Goal: Task Accomplishment & Management: Complete application form

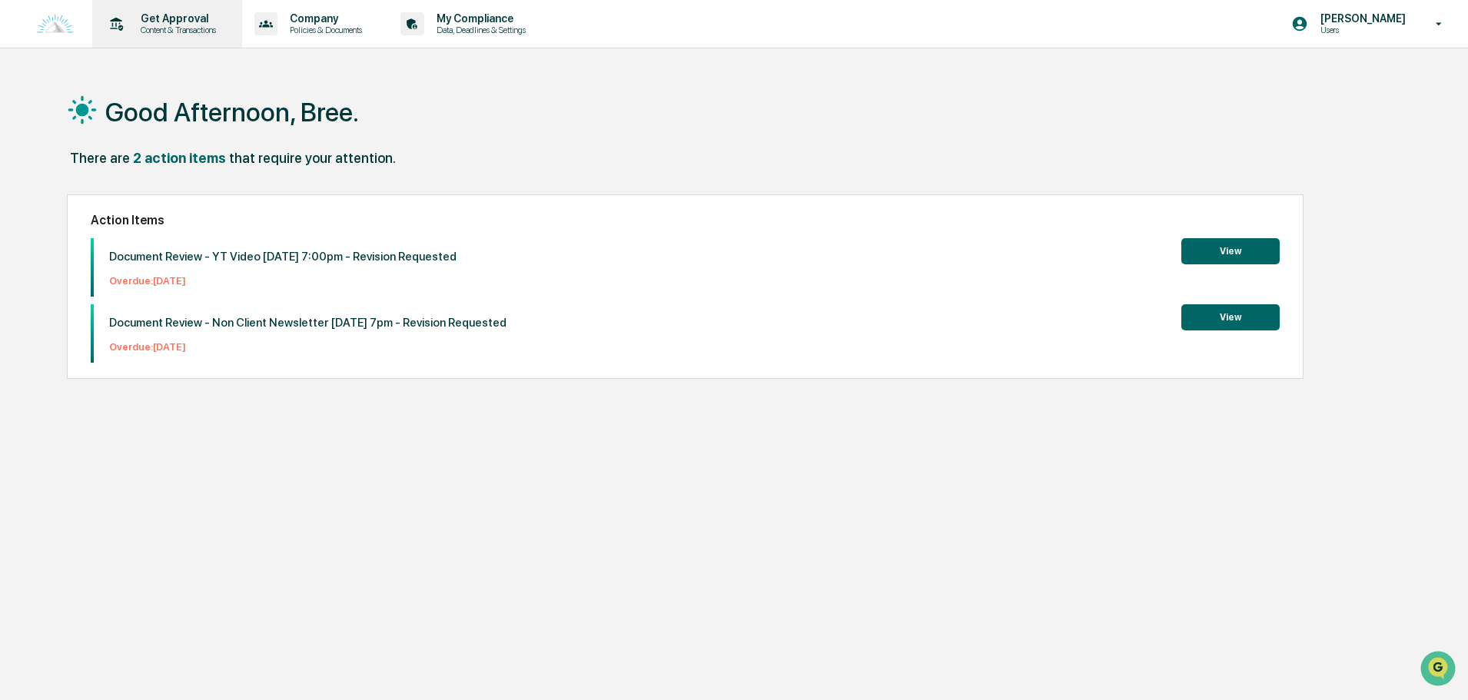
click at [177, 31] on p "Content & Transactions" at bounding box center [175, 30] width 95 height 11
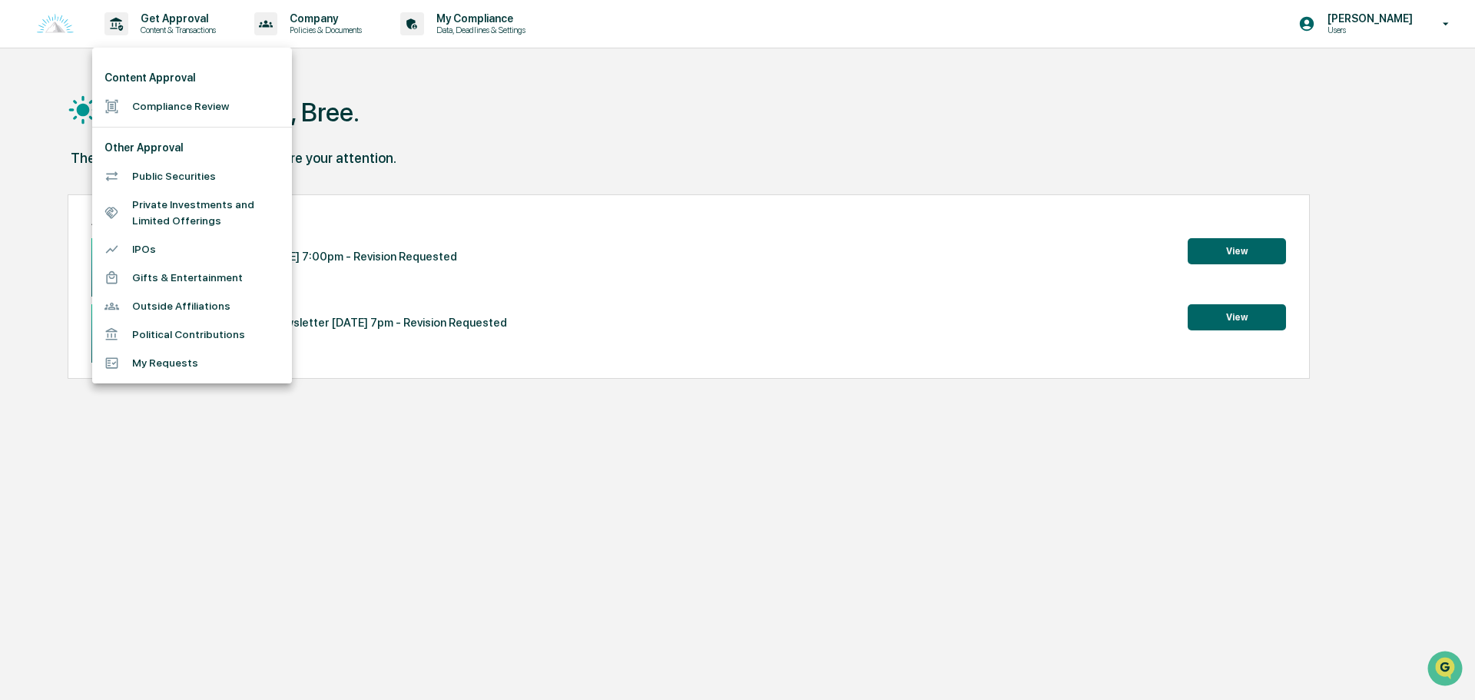
click at [181, 106] on li "Compliance Review" at bounding box center [192, 106] width 200 height 28
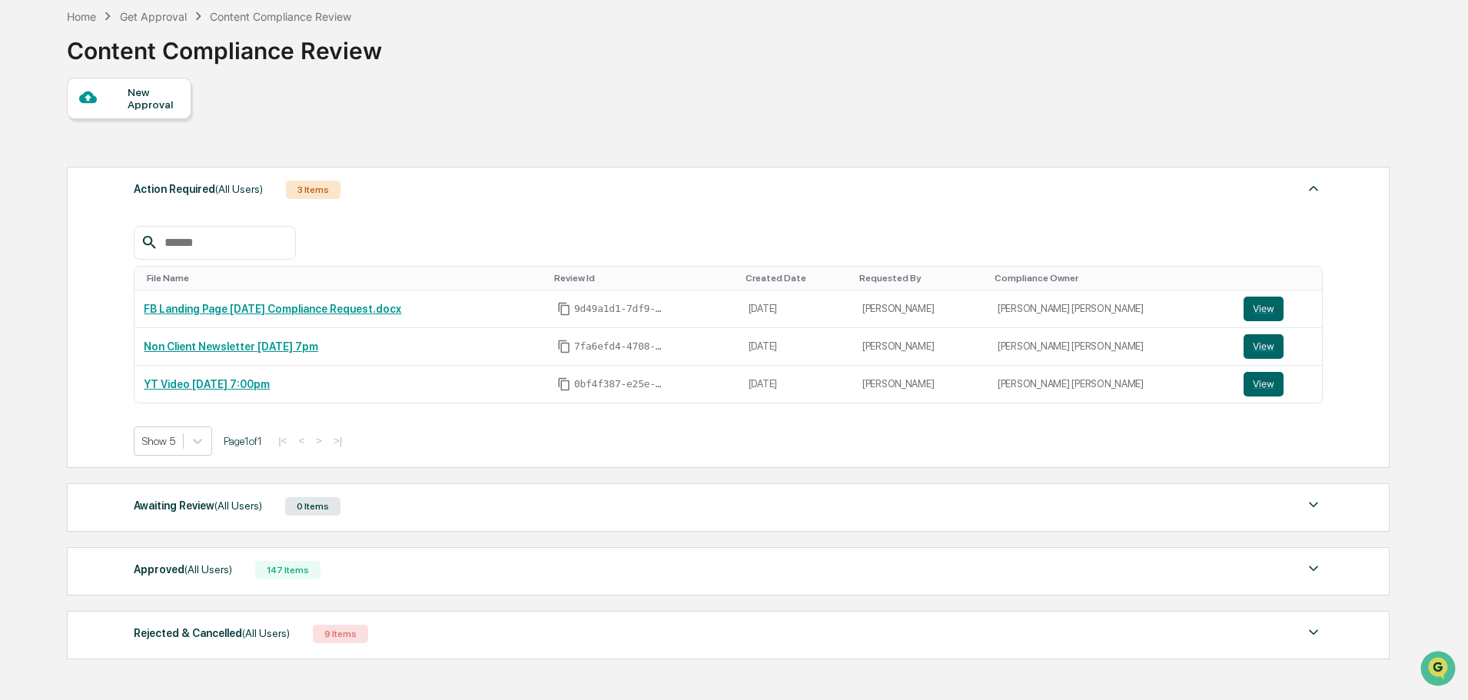
scroll to position [154, 0]
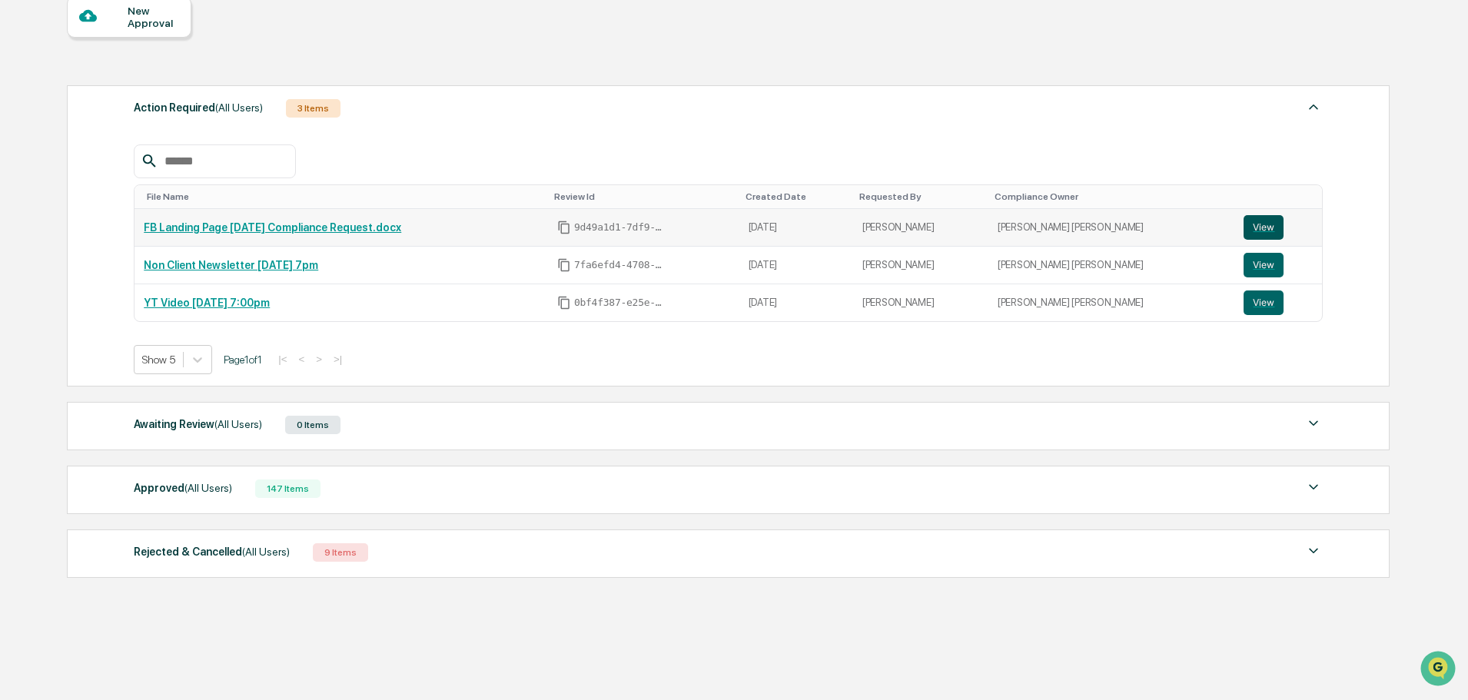
click at [1247, 227] on button "View" at bounding box center [1263, 227] width 40 height 25
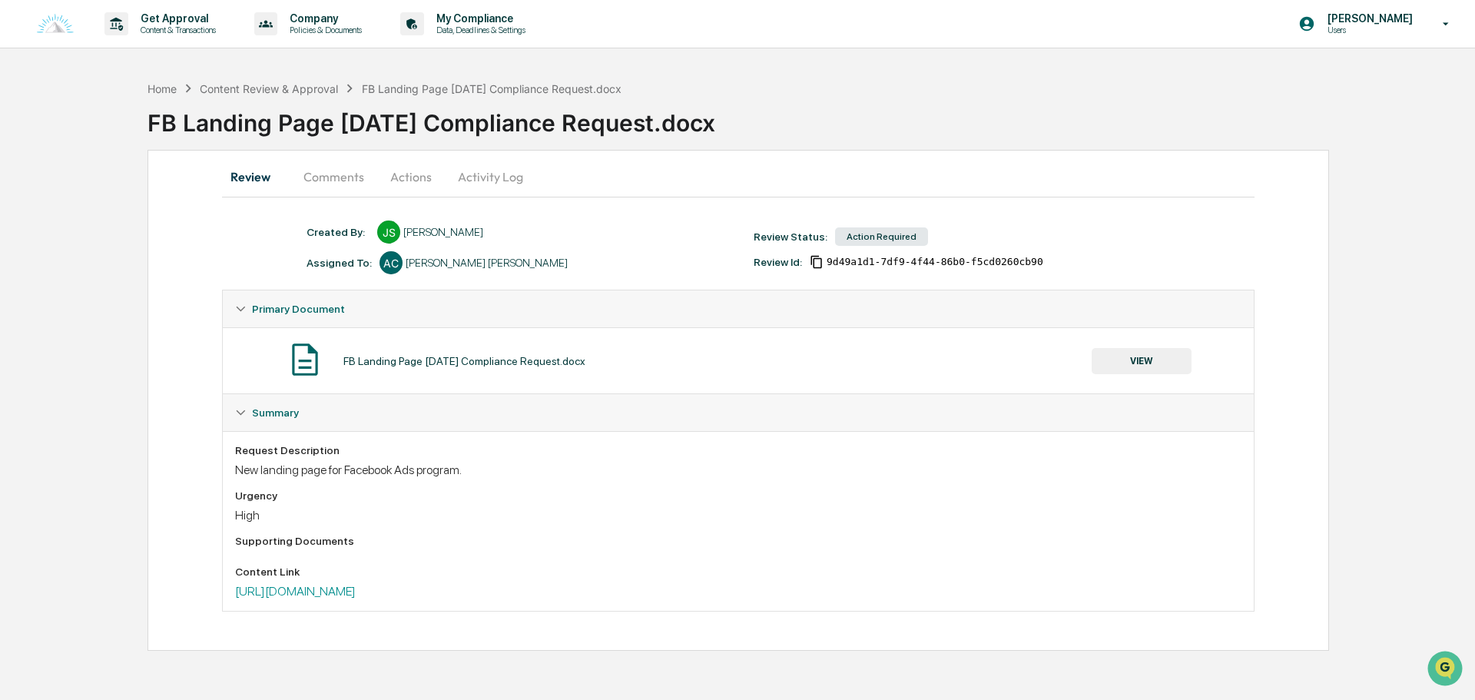
click at [340, 185] on button "Comments" at bounding box center [333, 176] width 85 height 37
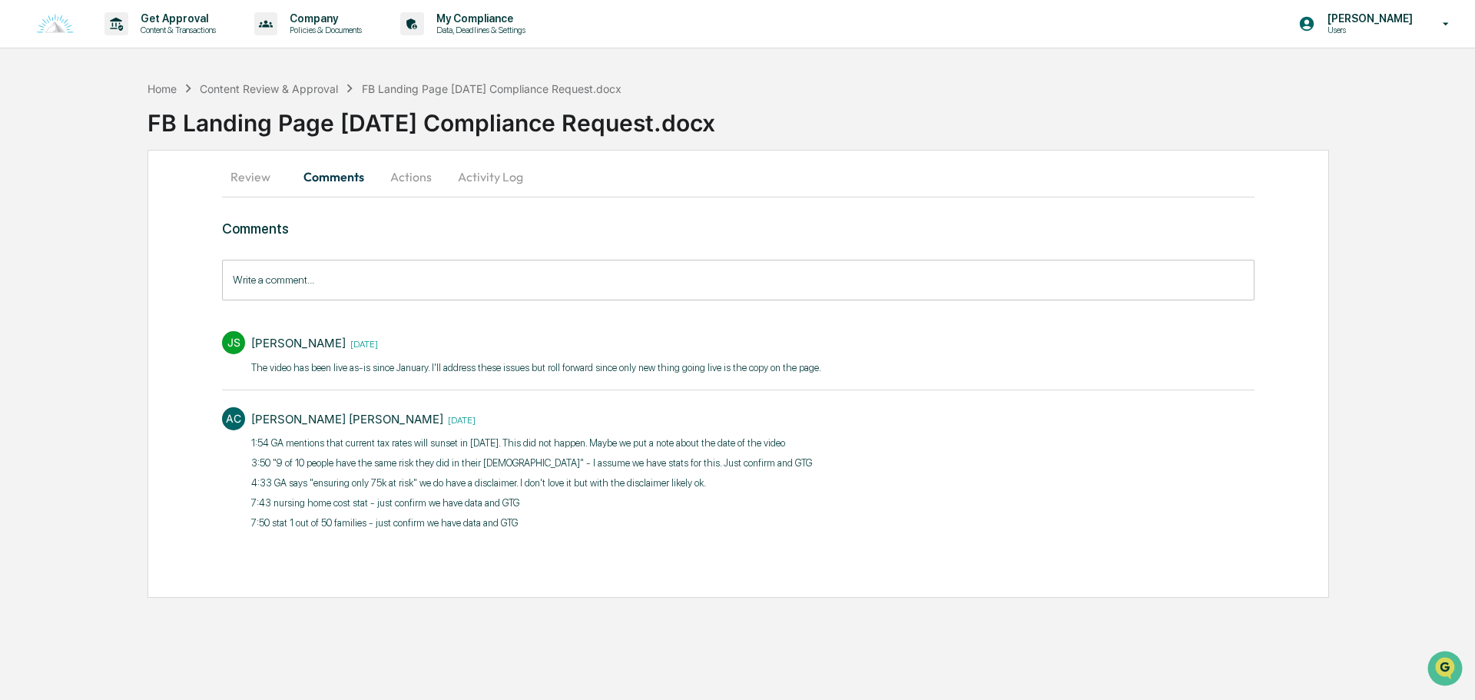
click at [249, 184] on button "Review" at bounding box center [256, 176] width 69 height 37
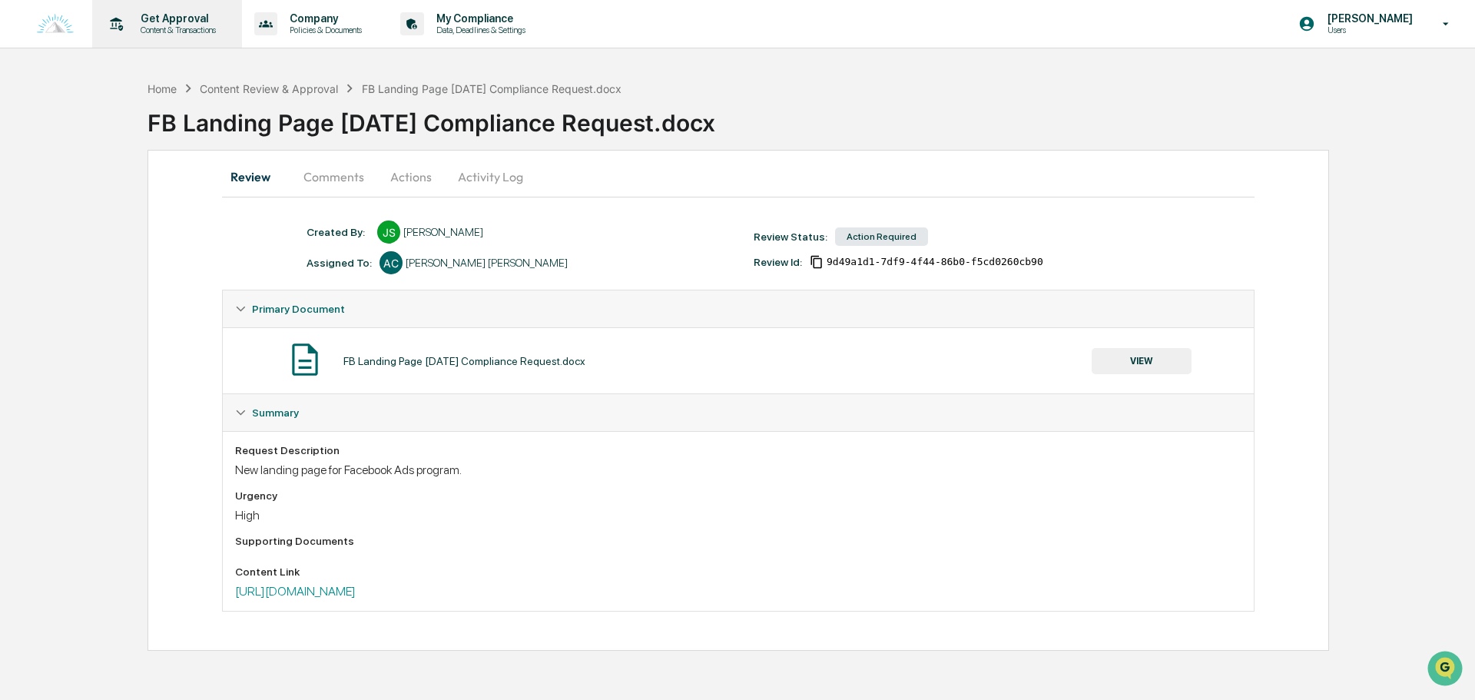
click at [186, 28] on p "Content & Transactions" at bounding box center [175, 30] width 95 height 11
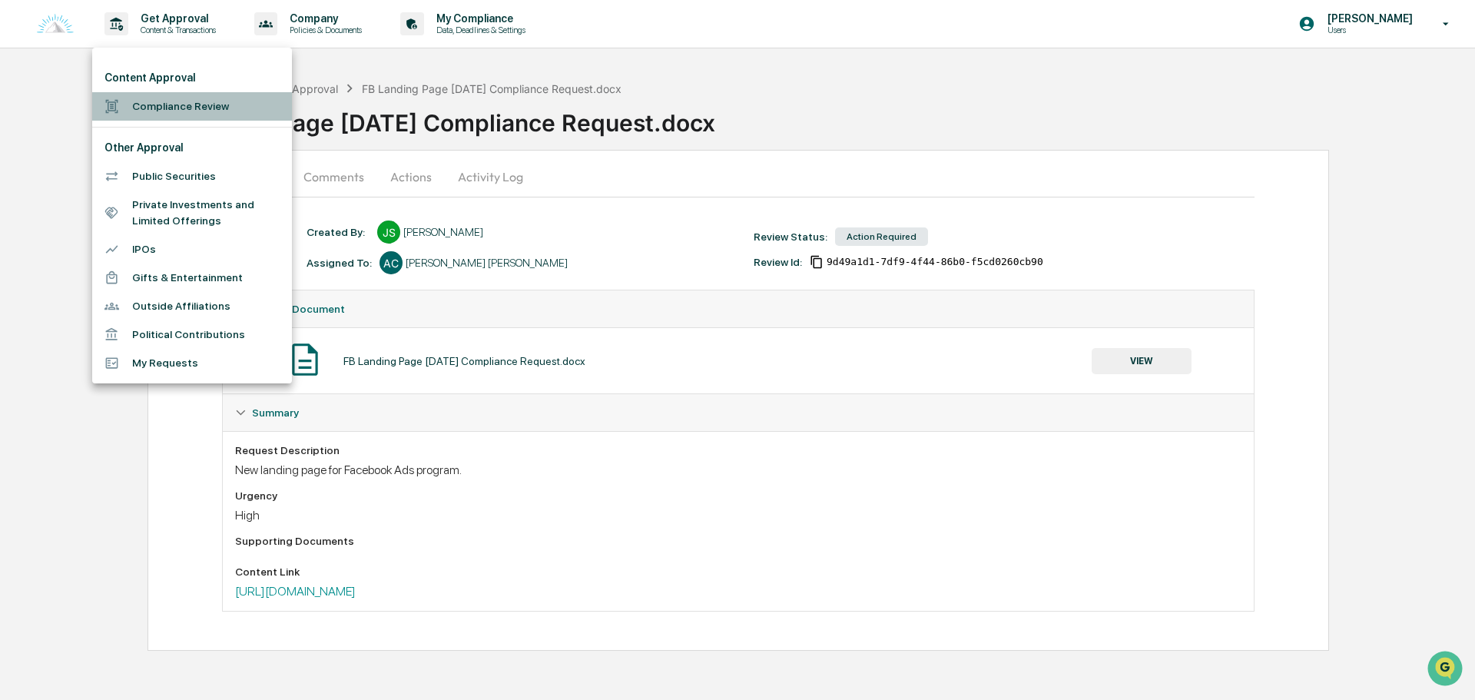
click at [204, 99] on li "Compliance Review" at bounding box center [192, 106] width 200 height 28
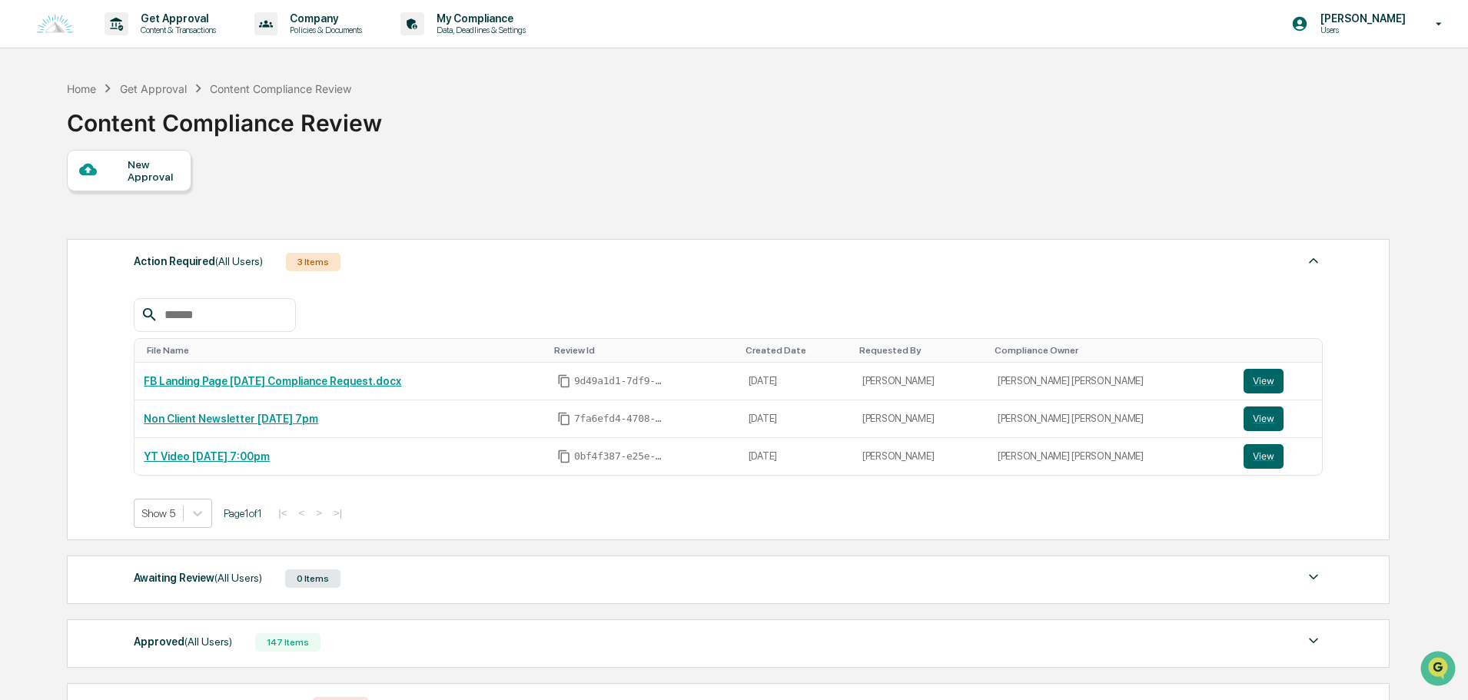
click at [154, 180] on div "New Approval" at bounding box center [153, 170] width 51 height 25
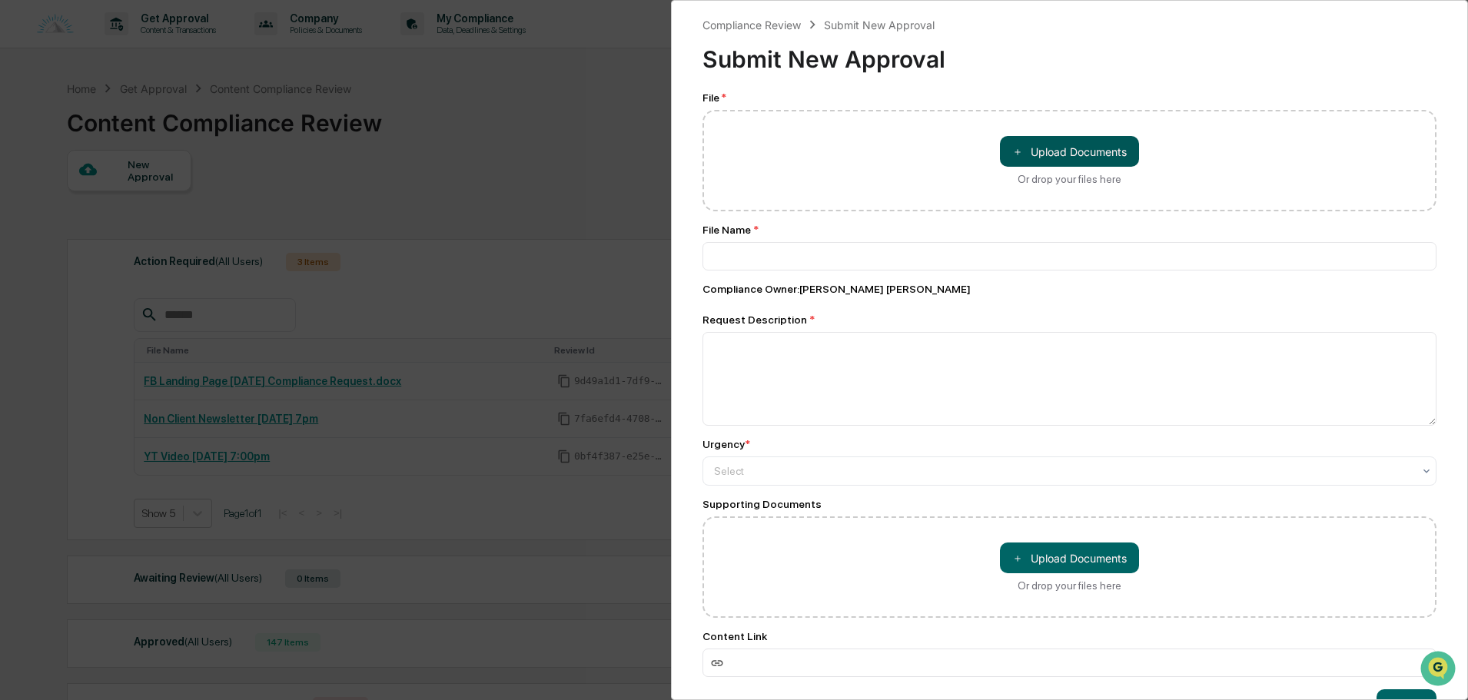
click at [1075, 141] on button "＋ Upload Documents" at bounding box center [1069, 151] width 139 height 31
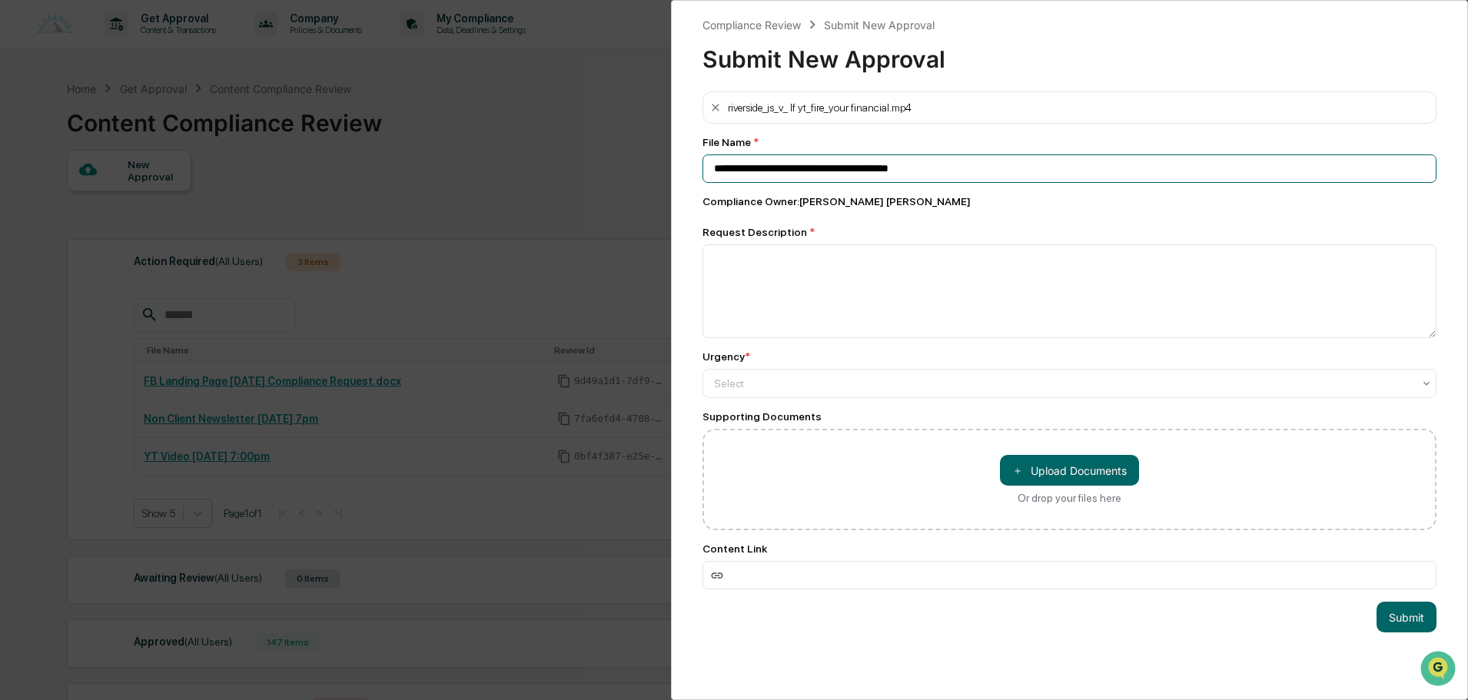
drag, startPoint x: 970, startPoint y: 175, endPoint x: 586, endPoint y: 172, distance: 385.0
click at [586, 173] on div "**********" at bounding box center [734, 350] width 1468 height 700
type input "**********"
click at [807, 290] on textarea at bounding box center [1069, 291] width 734 height 94
paste textarea "**********"
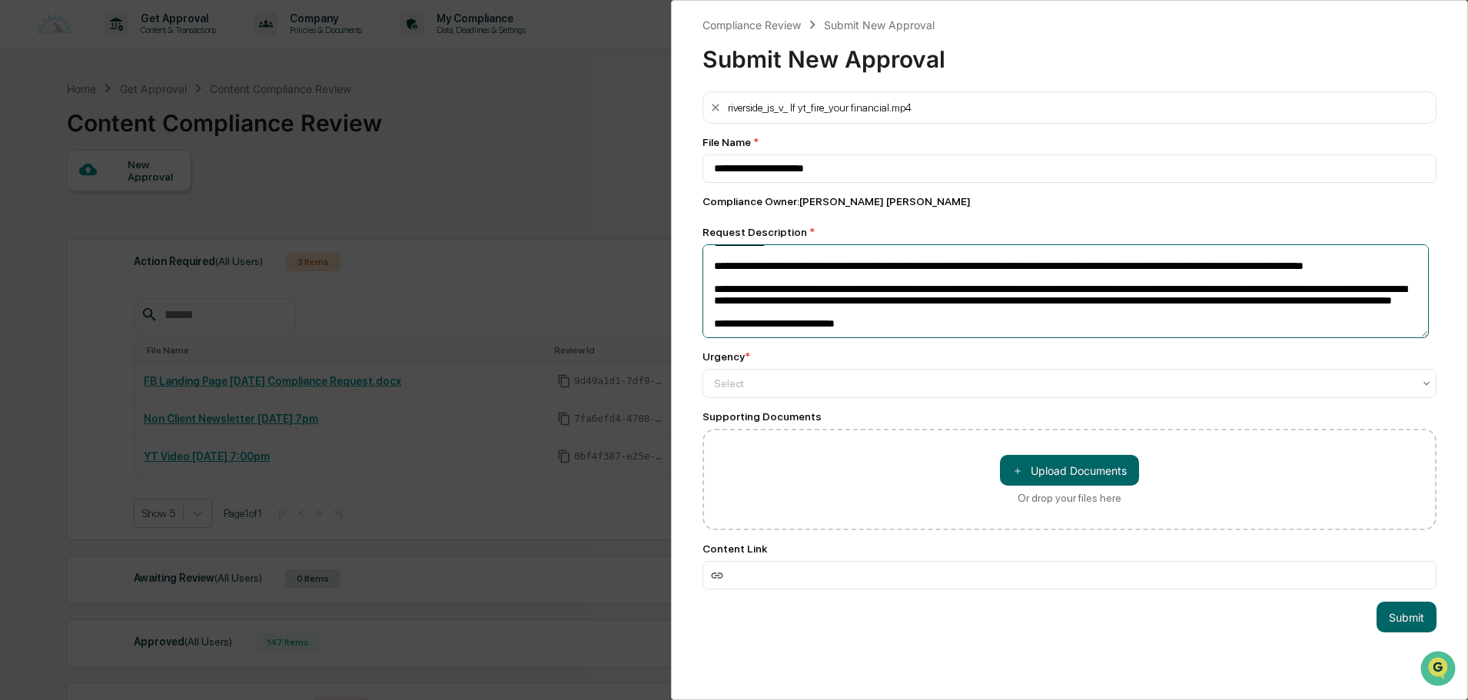
scroll to position [46, 0]
drag, startPoint x: 857, startPoint y: 325, endPoint x: 706, endPoint y: 328, distance: 150.6
click at [706, 328] on textarea "**********" at bounding box center [1065, 291] width 726 height 94
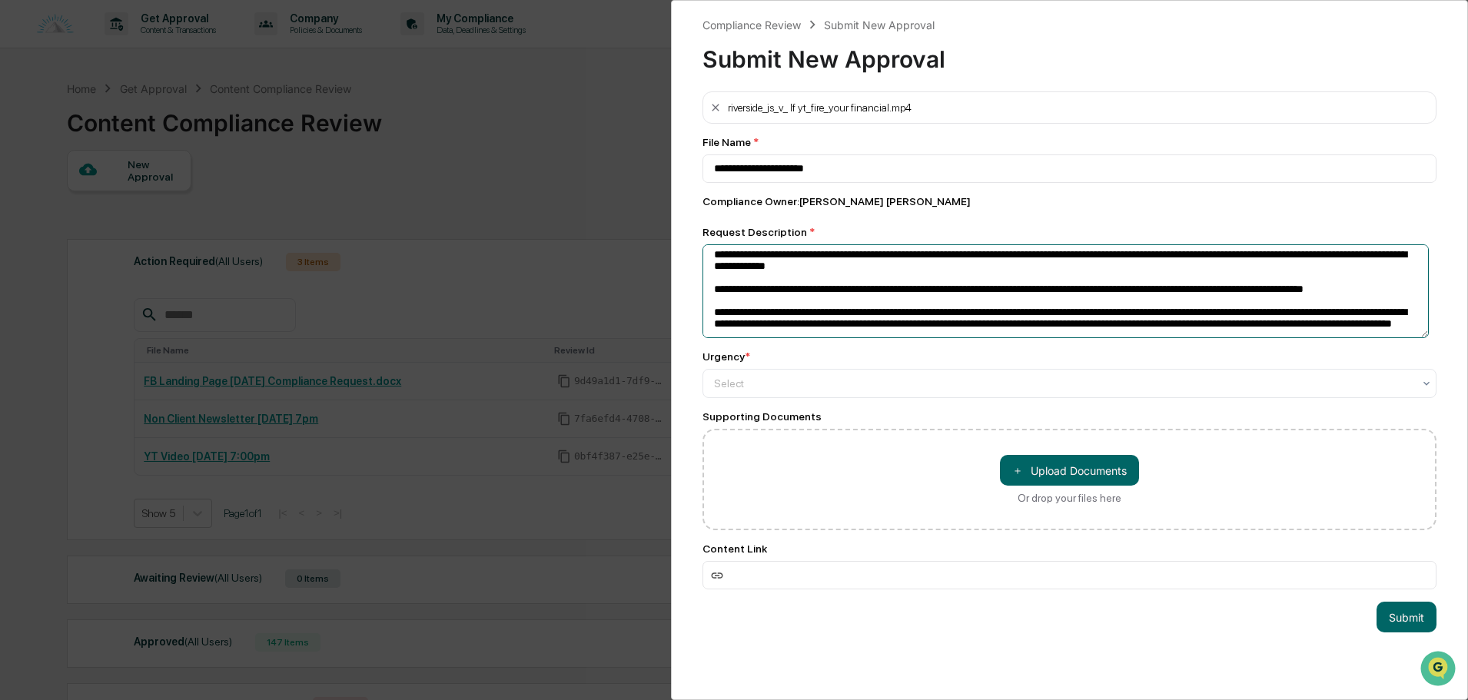
scroll to position [22, 0]
type textarea "**********"
drag, startPoint x: 811, startPoint y: 369, endPoint x: 804, endPoint y: 386, distance: 18.3
click at [811, 372] on div "Urgency * Select" at bounding box center [1069, 374] width 734 height 48
click at [804, 386] on div at bounding box center [1063, 383] width 698 height 15
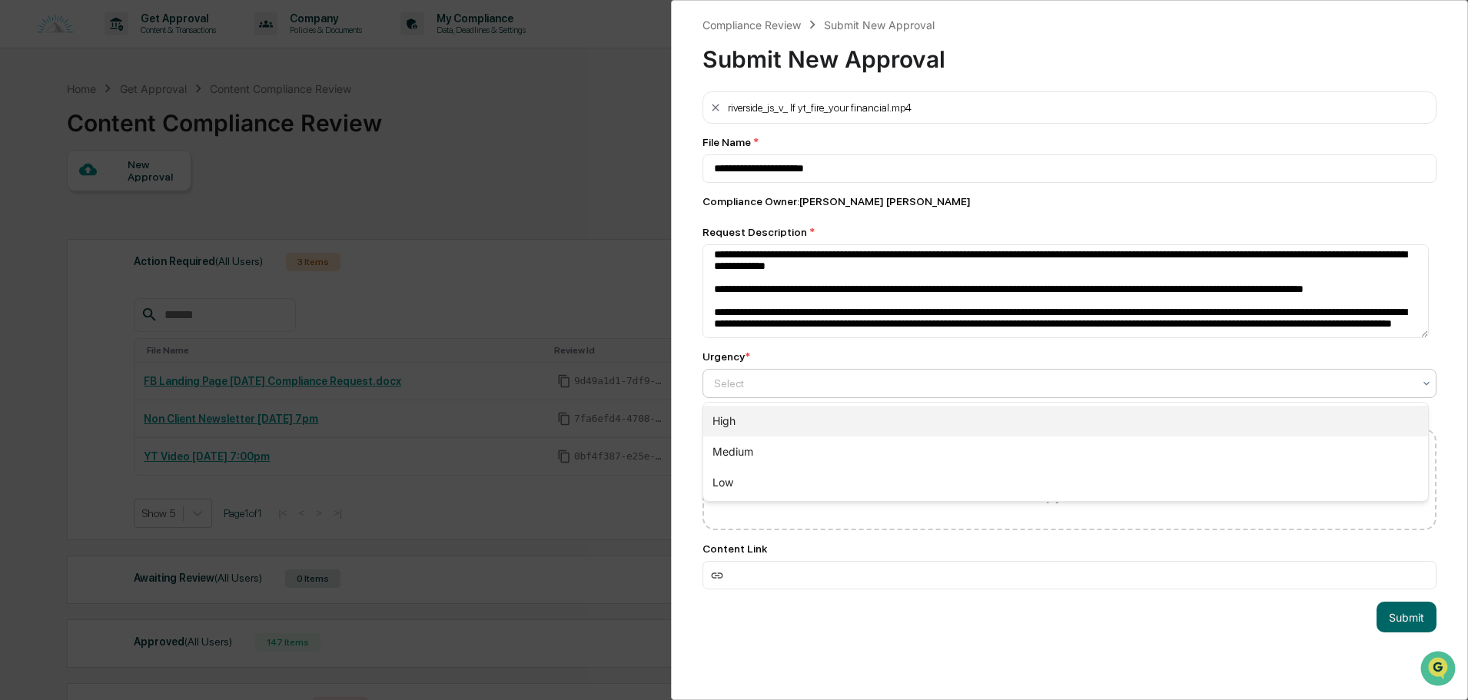
click at [755, 422] on div "High" at bounding box center [1065, 421] width 725 height 31
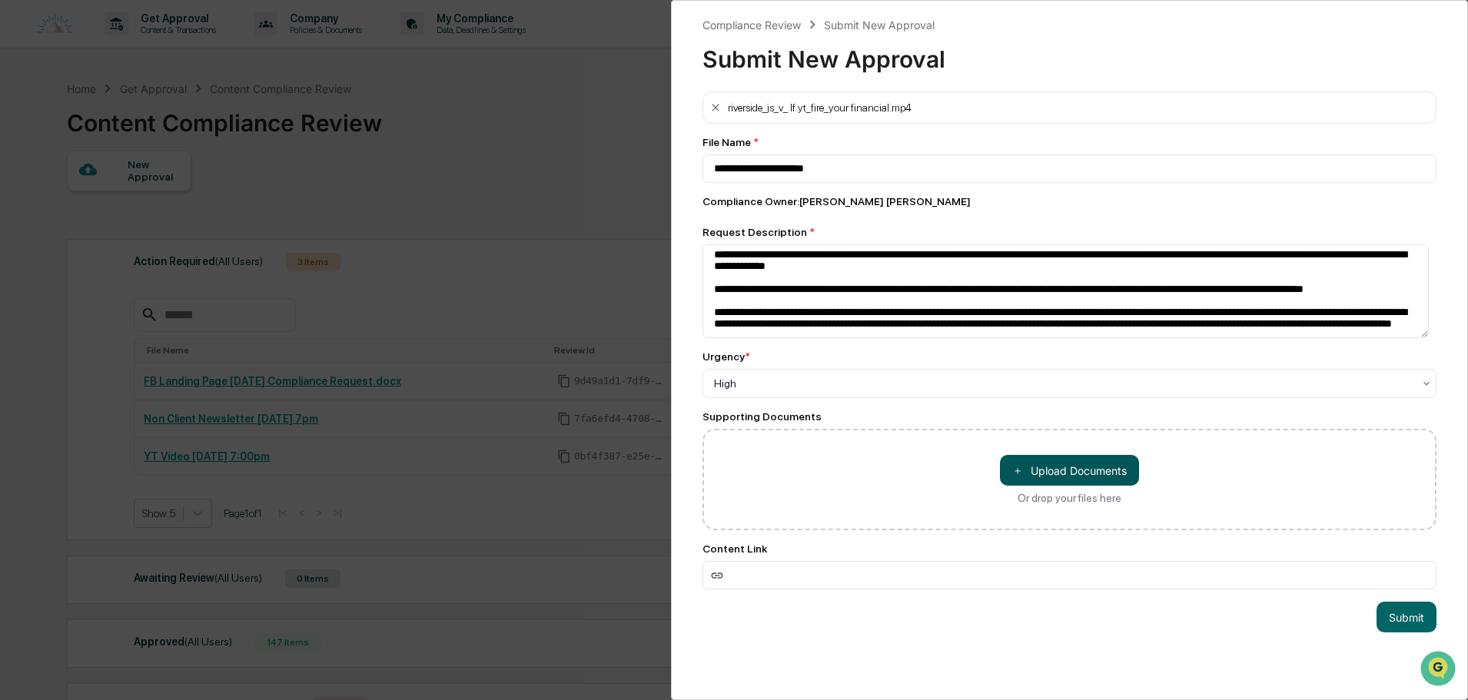
click at [1091, 464] on button "＋ Upload Documents" at bounding box center [1069, 470] width 139 height 31
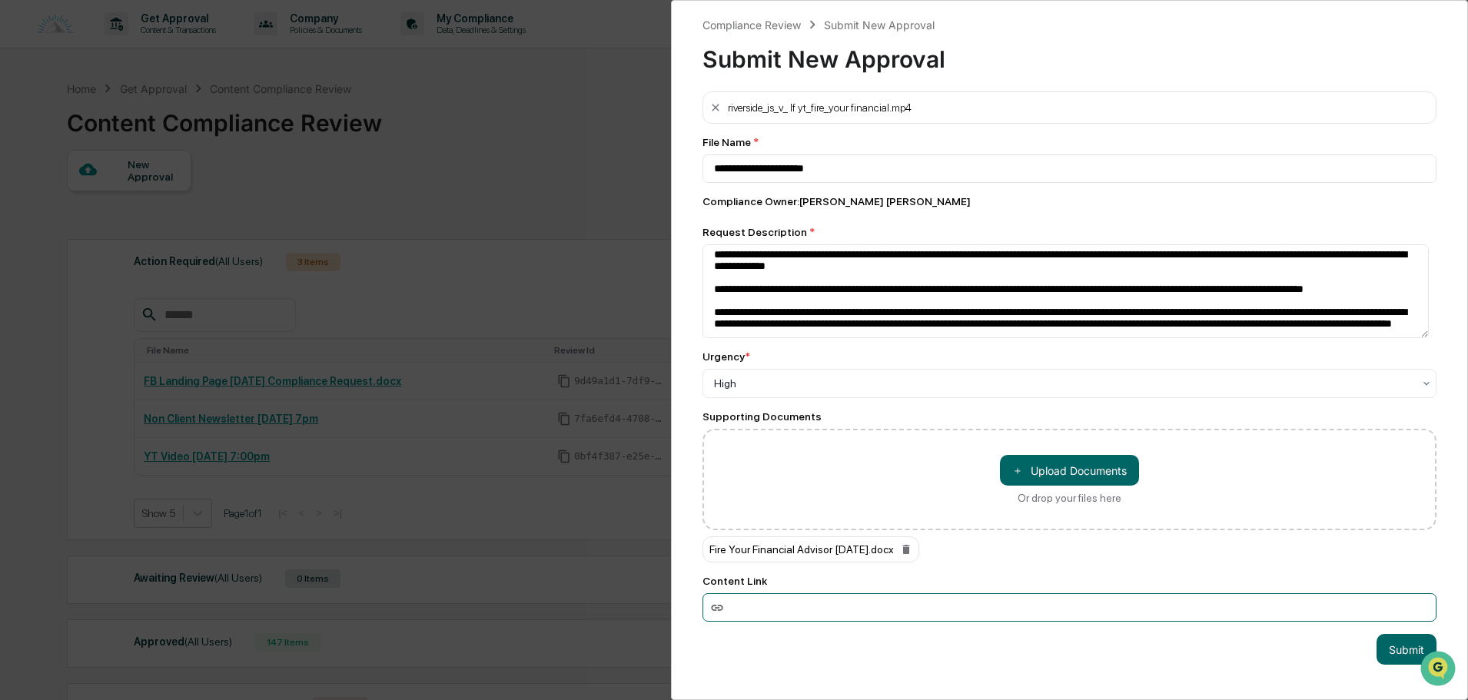
click at [779, 610] on input at bounding box center [1069, 607] width 734 height 28
paste input "**********"
type input "**********"
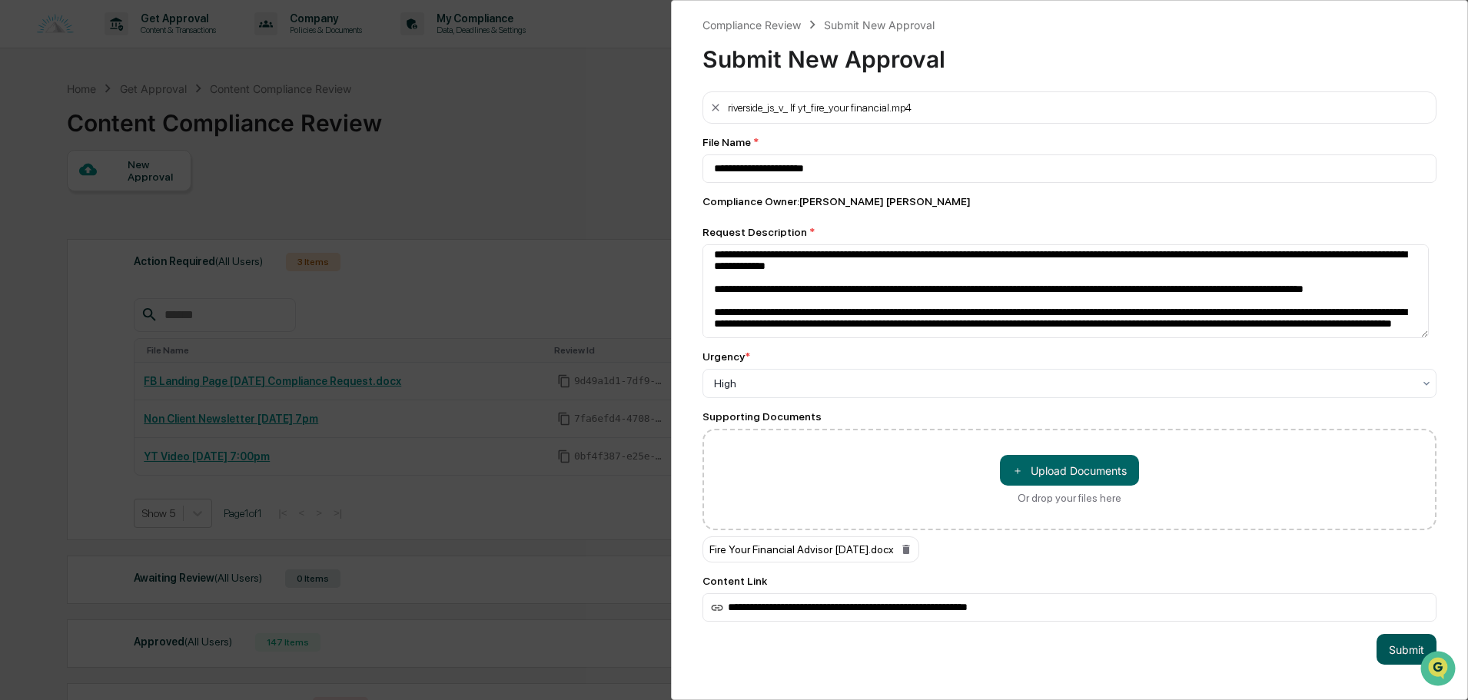
click at [1403, 653] on button "Submit" at bounding box center [1406, 649] width 60 height 31
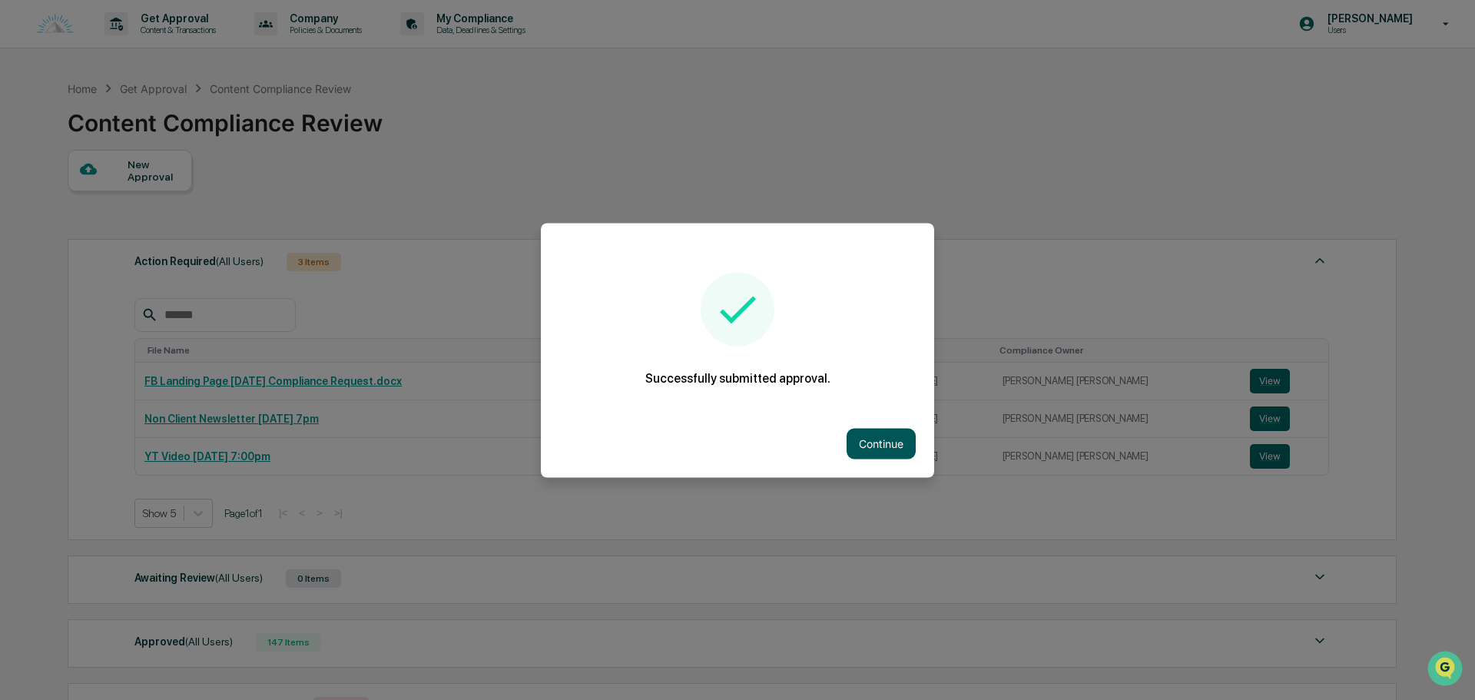
click at [854, 443] on button "Continue" at bounding box center [881, 443] width 69 height 31
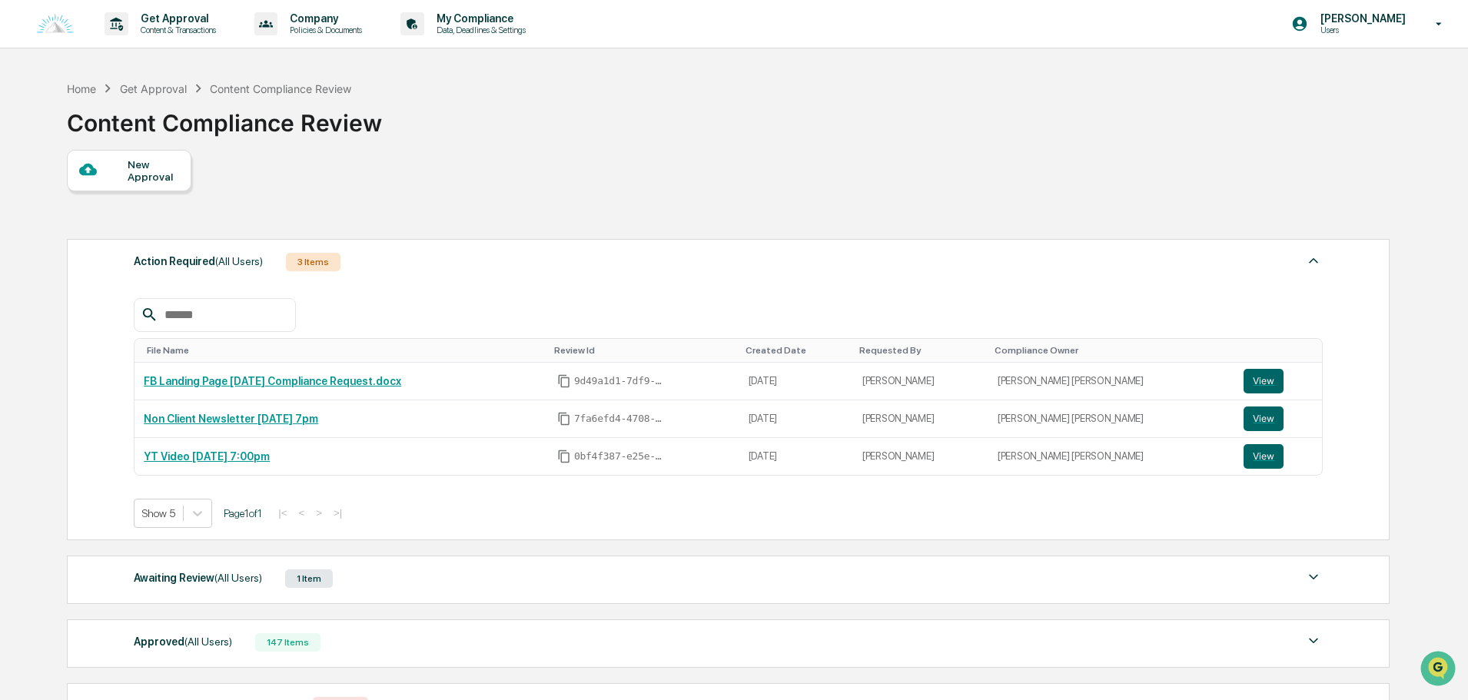
click at [778, 561] on div "Awaiting Review (All Users) 1 Item File Name Review Id Created Date Requested B…" at bounding box center [728, 580] width 1322 height 48
click at [778, 569] on div "Awaiting Review (All Users) 1 Item" at bounding box center [728, 579] width 1189 height 22
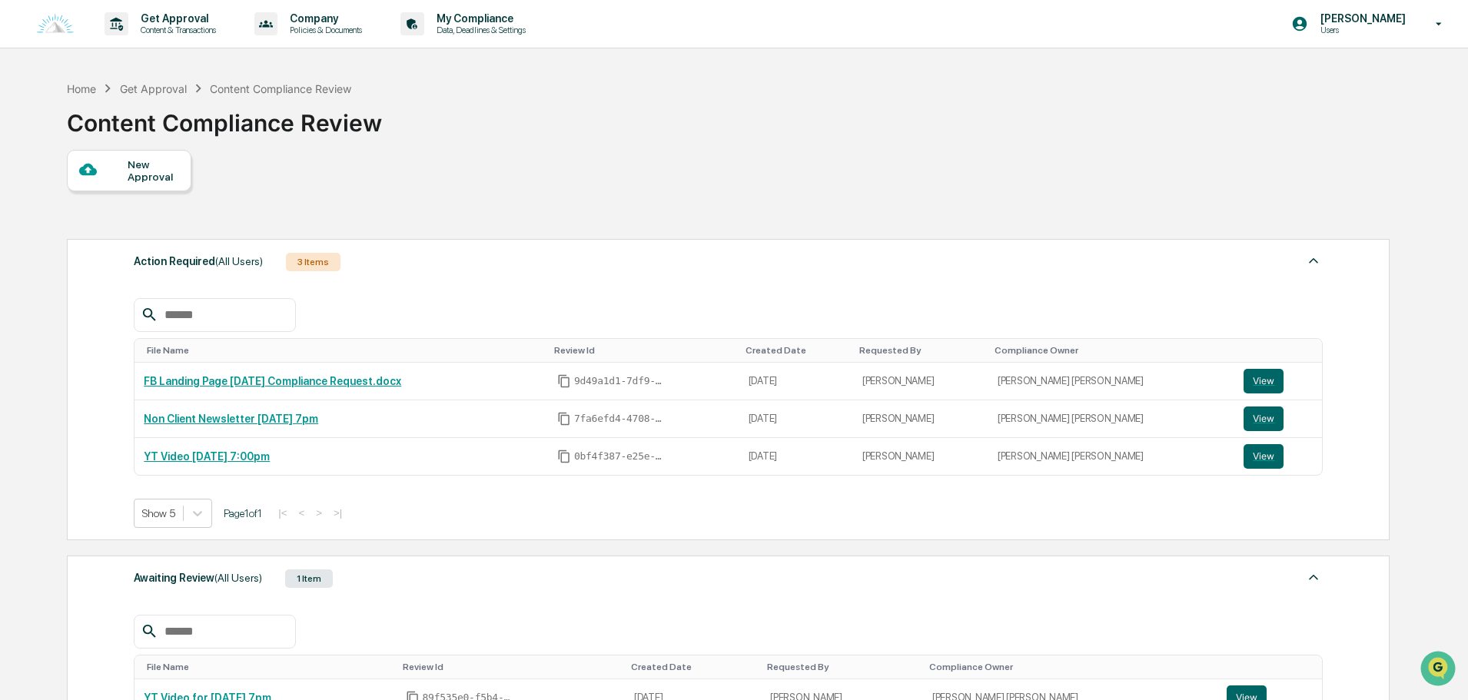
click at [778, 569] on div "Awaiting Review (All Users) 1 Item" at bounding box center [728, 579] width 1189 height 22
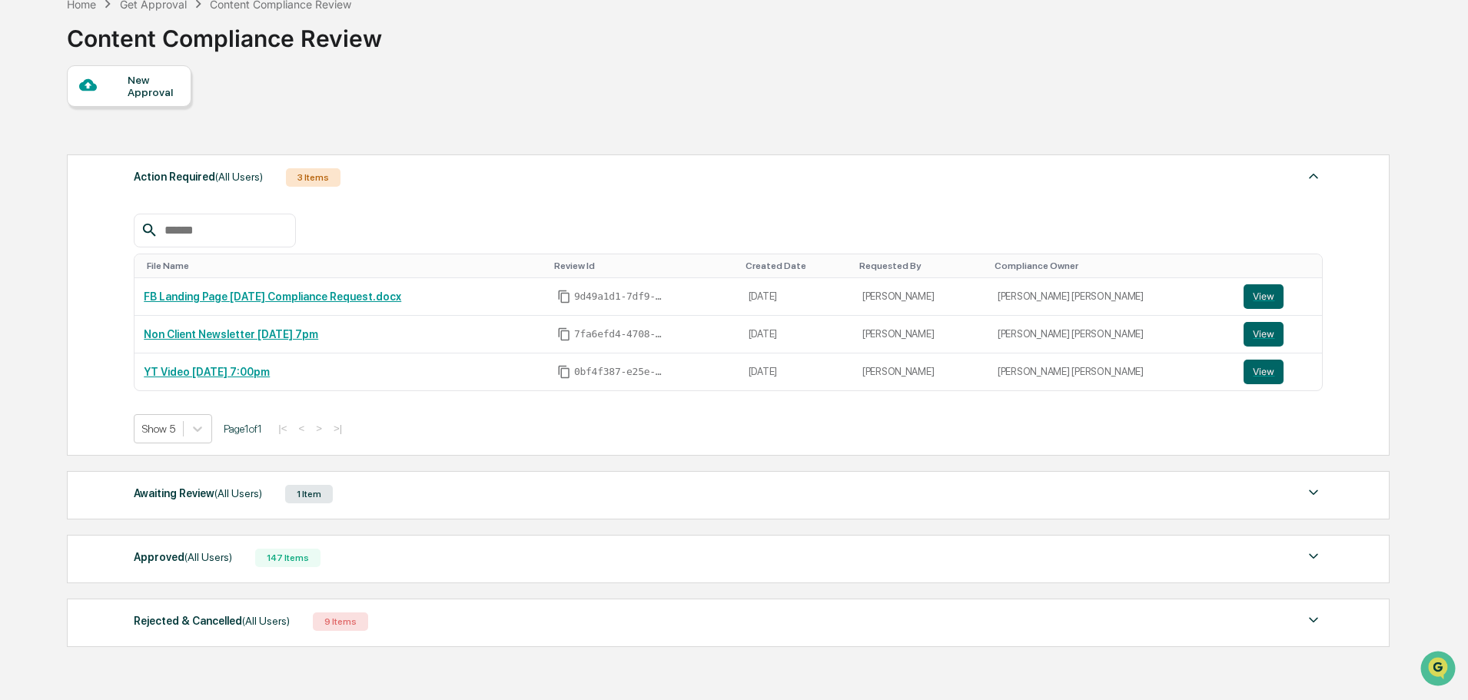
scroll to position [171, 0]
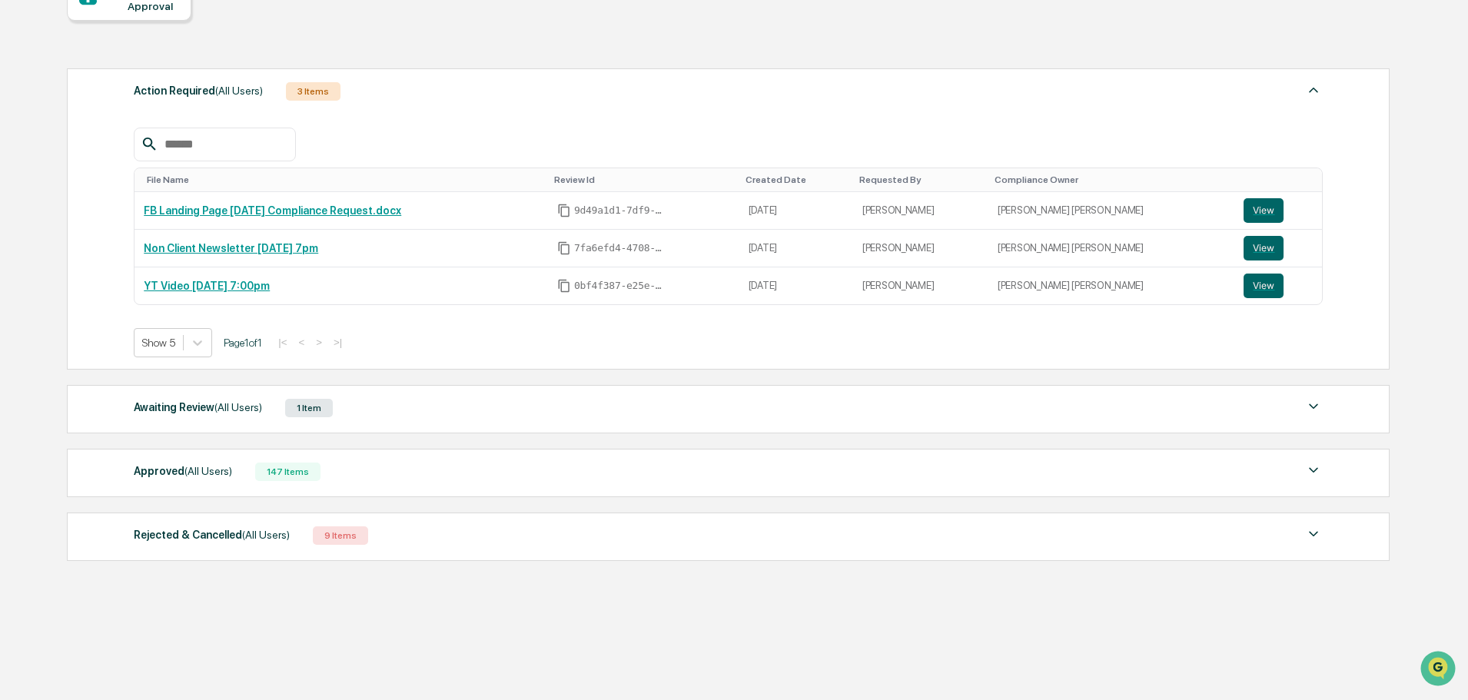
click at [373, 420] on div "Awaiting Review (All Users) 1 Item File Name Review Id Created Date Requested B…" at bounding box center [728, 409] width 1322 height 48
click at [381, 406] on div "Awaiting Review (All Users) 1 Item" at bounding box center [728, 408] width 1189 height 22
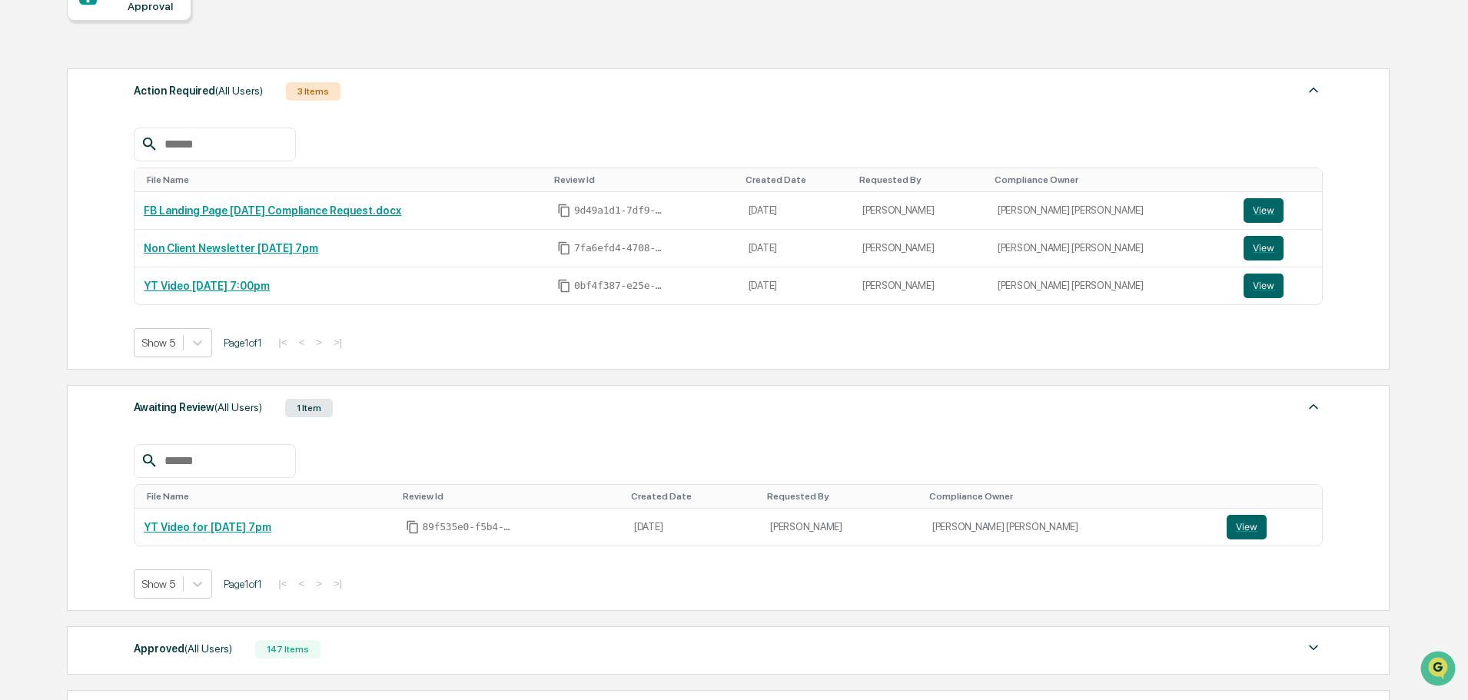
click at [381, 406] on div "Awaiting Review (All Users) 1 Item" at bounding box center [728, 408] width 1189 height 22
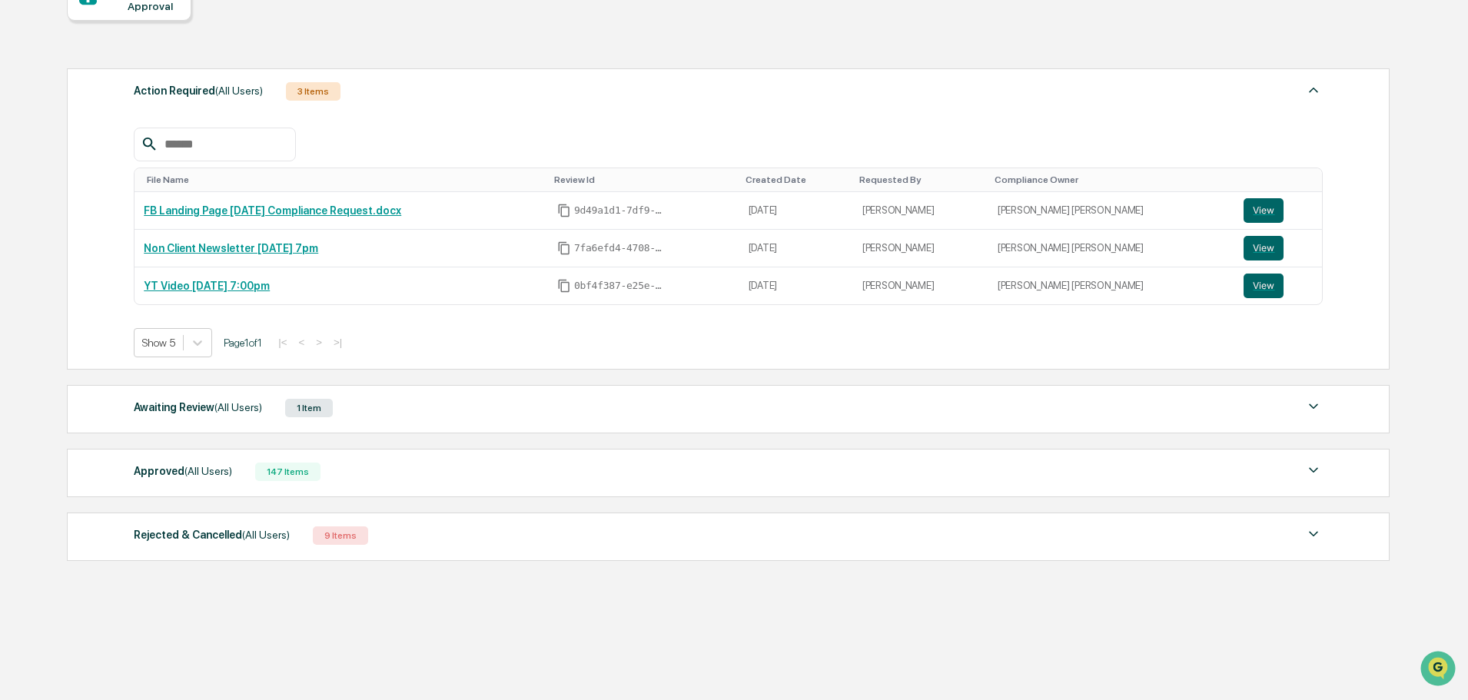
click at [443, 402] on div "Awaiting Review (All Users) 1 Item" at bounding box center [728, 408] width 1189 height 22
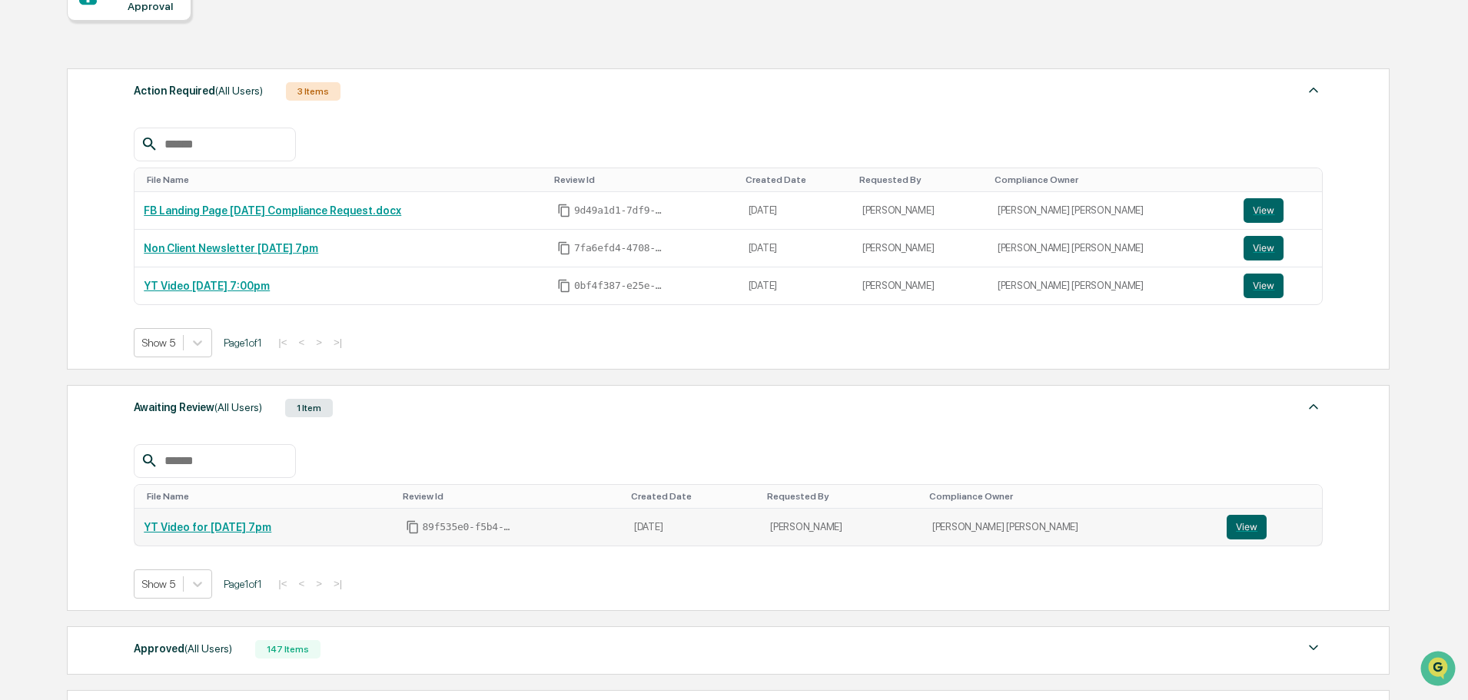
click at [207, 531] on link "YT Video for [DATE] 7pm" at bounding box center [208, 527] width 128 height 12
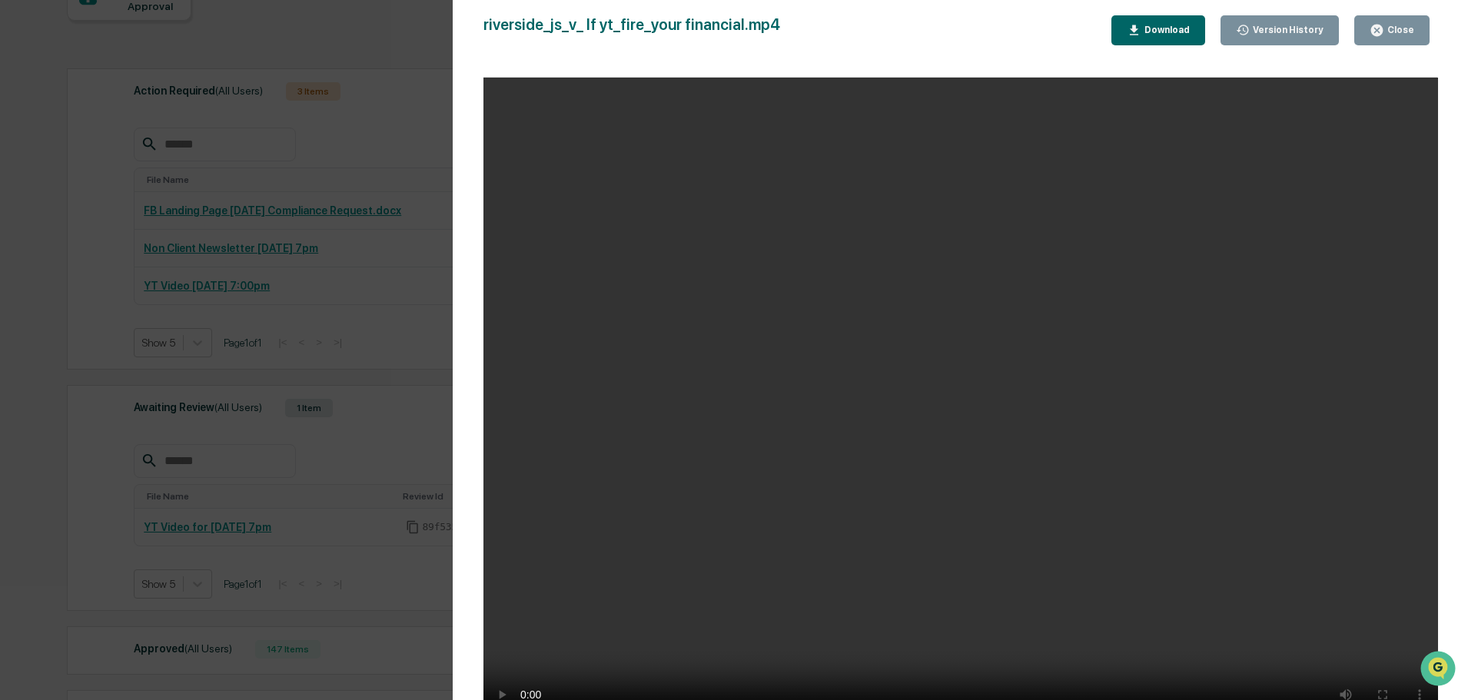
click at [1381, 29] on icon "button" at bounding box center [1376, 30] width 15 height 15
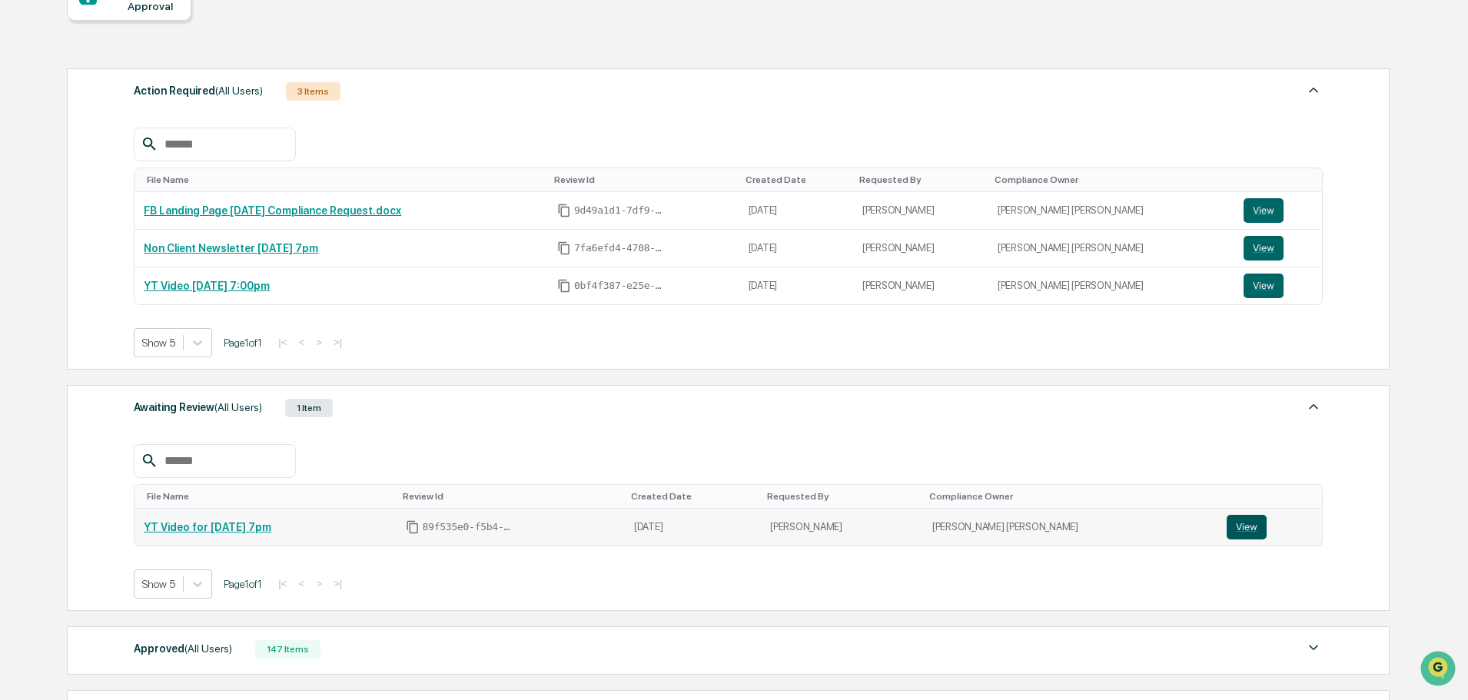
click at [1226, 526] on button "View" at bounding box center [1246, 527] width 40 height 25
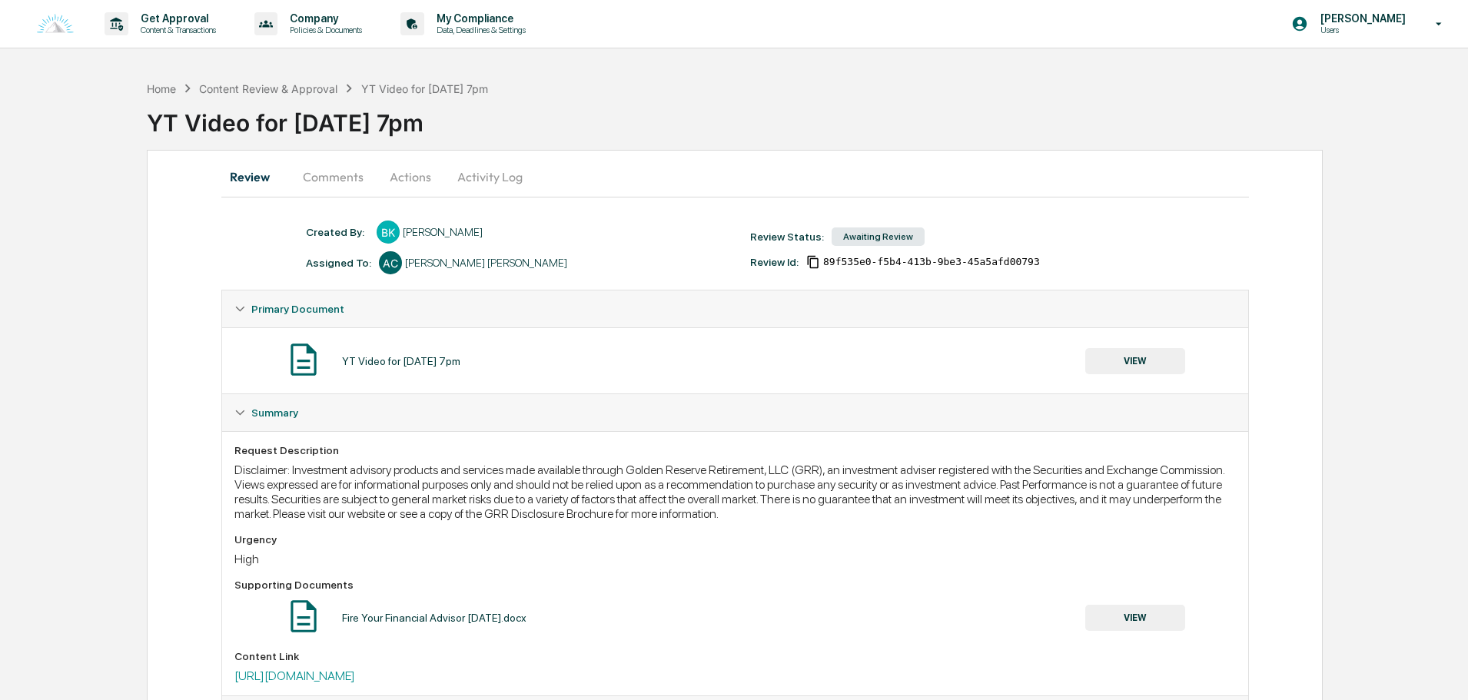
click at [416, 177] on button "Actions" at bounding box center [410, 176] width 69 height 37
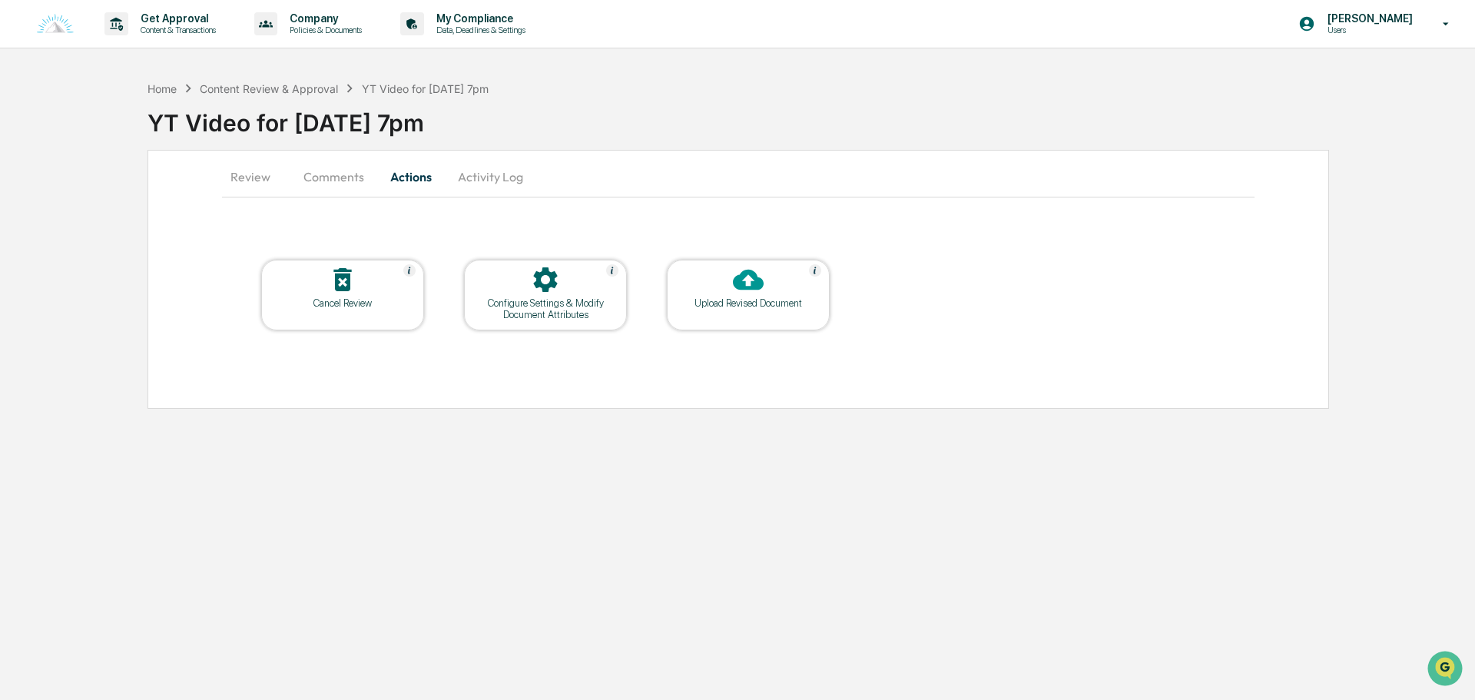
click at [380, 296] on div at bounding box center [343, 280] width 154 height 33
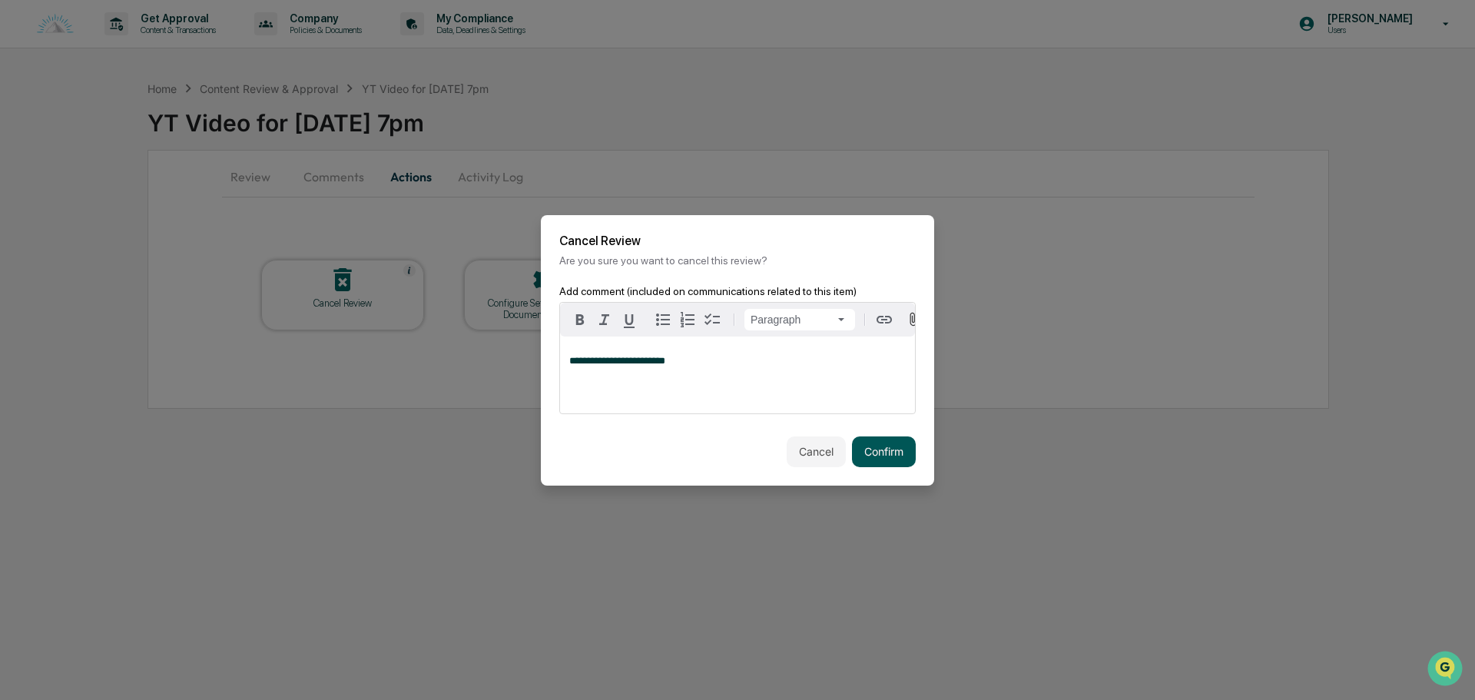
click at [891, 449] on button "Confirm" at bounding box center [884, 451] width 64 height 31
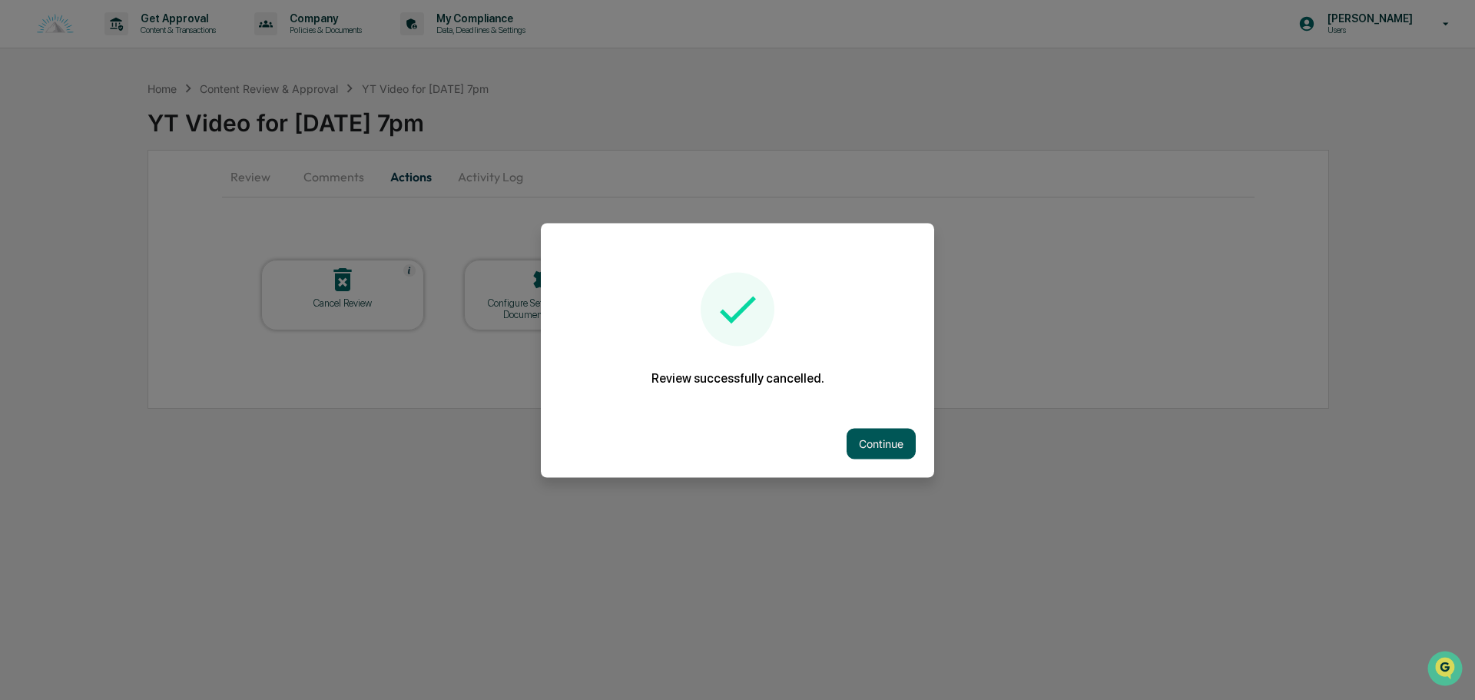
click at [861, 430] on button "Continue" at bounding box center [881, 443] width 69 height 31
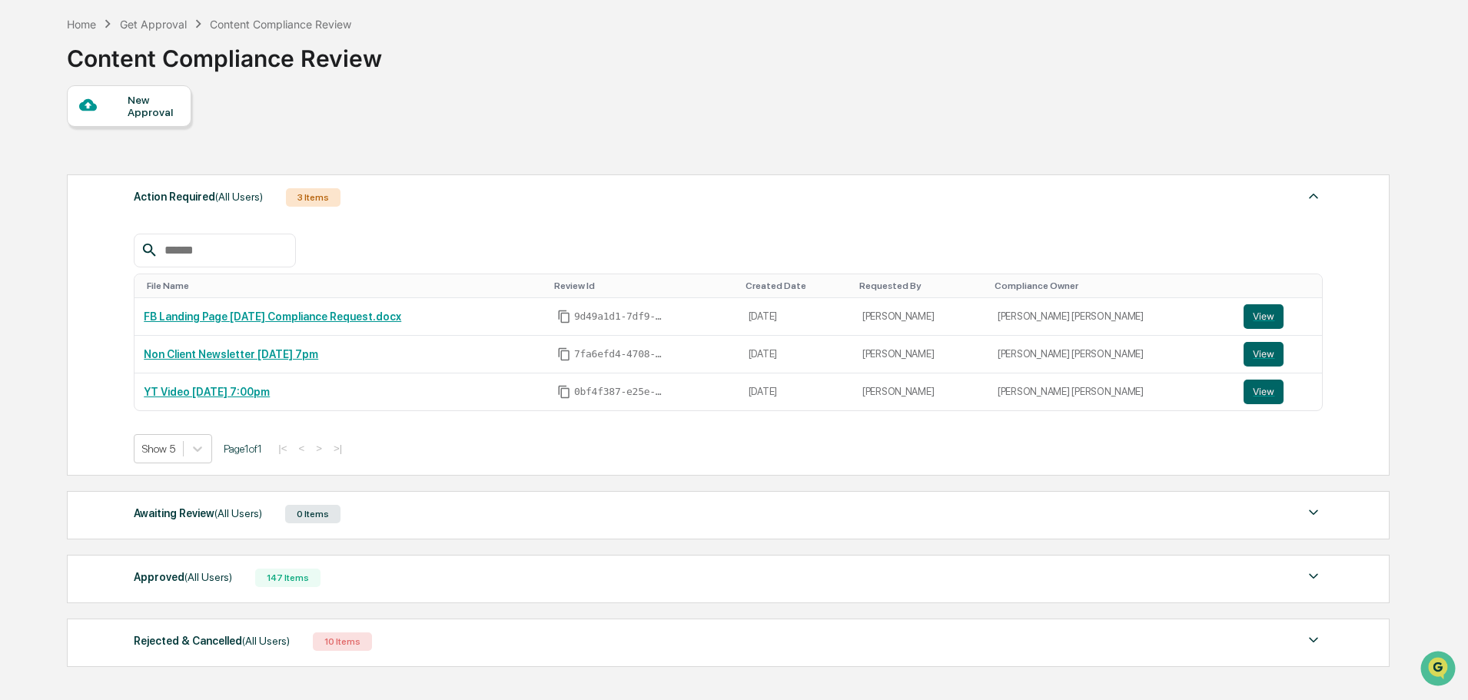
scroll to position [94, 0]
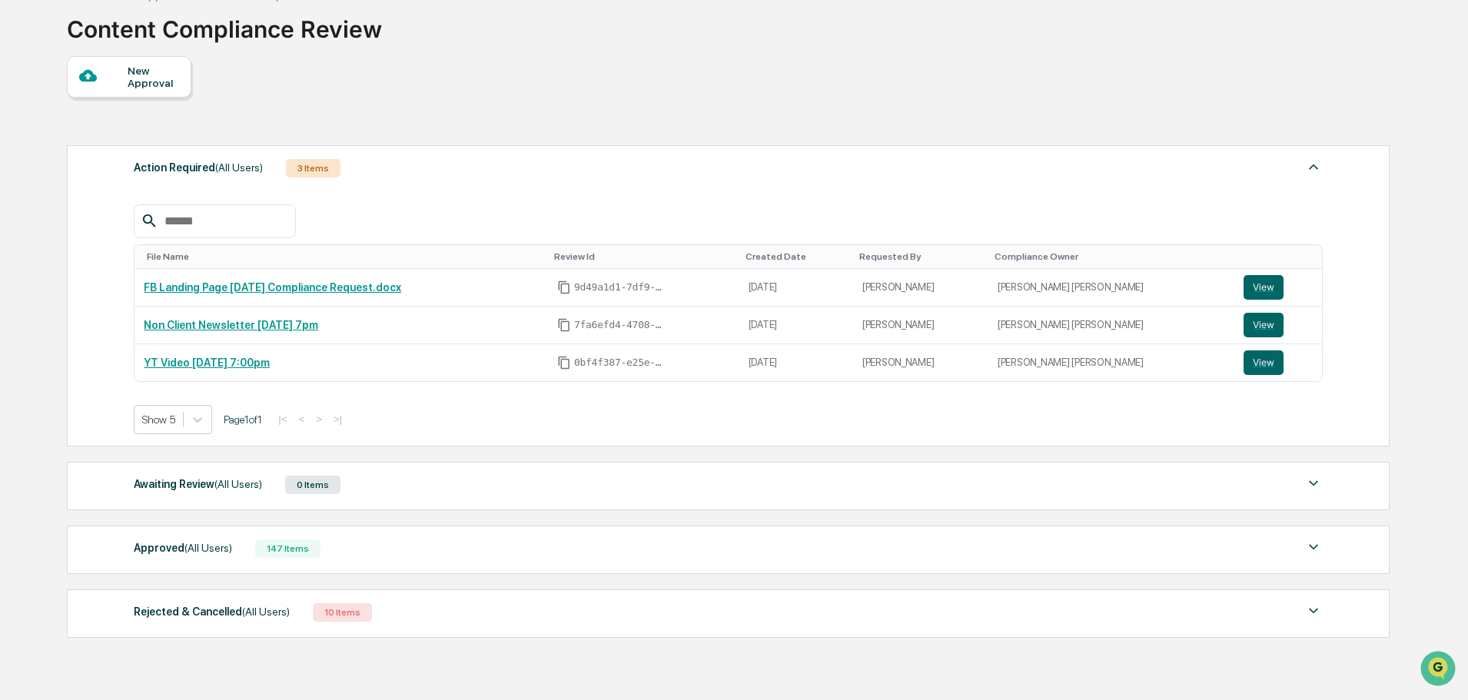
click at [367, 486] on div "Awaiting Review (All Users) 0 Items" at bounding box center [728, 485] width 1189 height 22
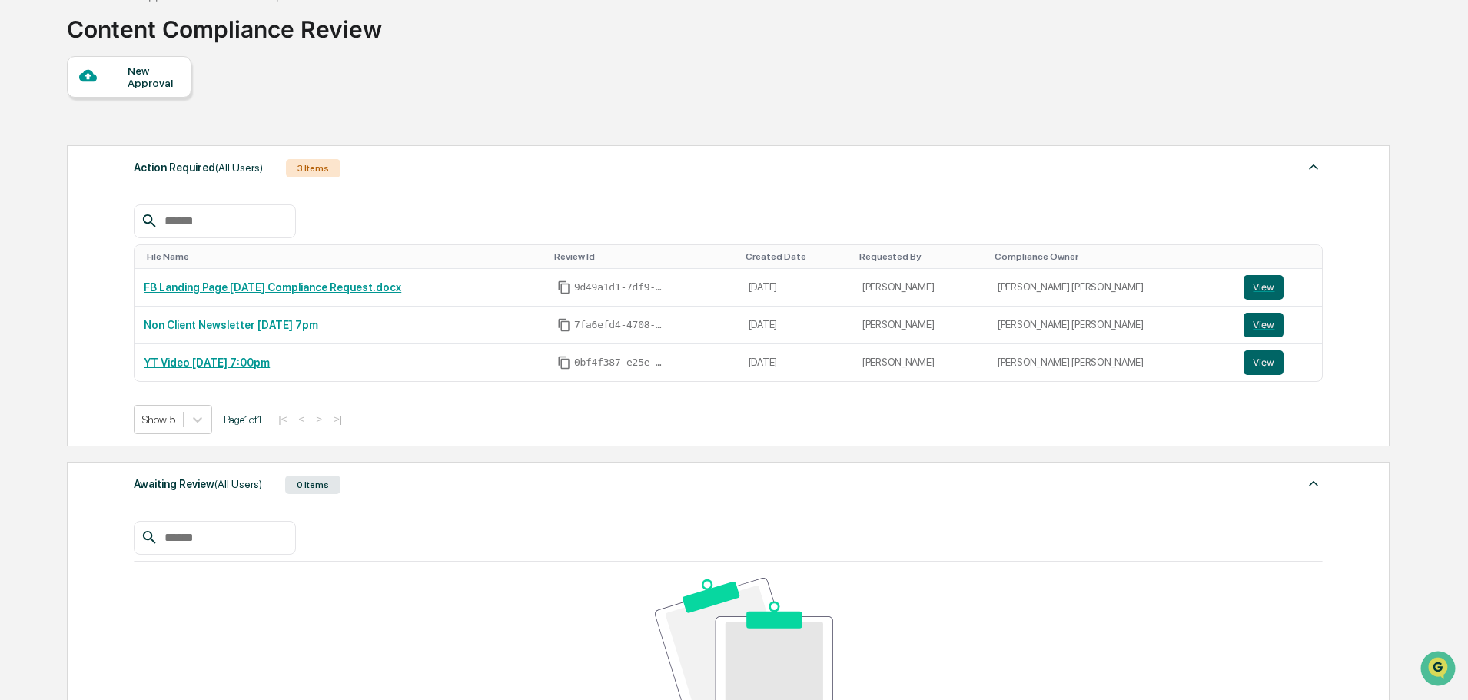
click at [371, 486] on div "Awaiting Review (All Users) 0 Items" at bounding box center [728, 485] width 1189 height 22
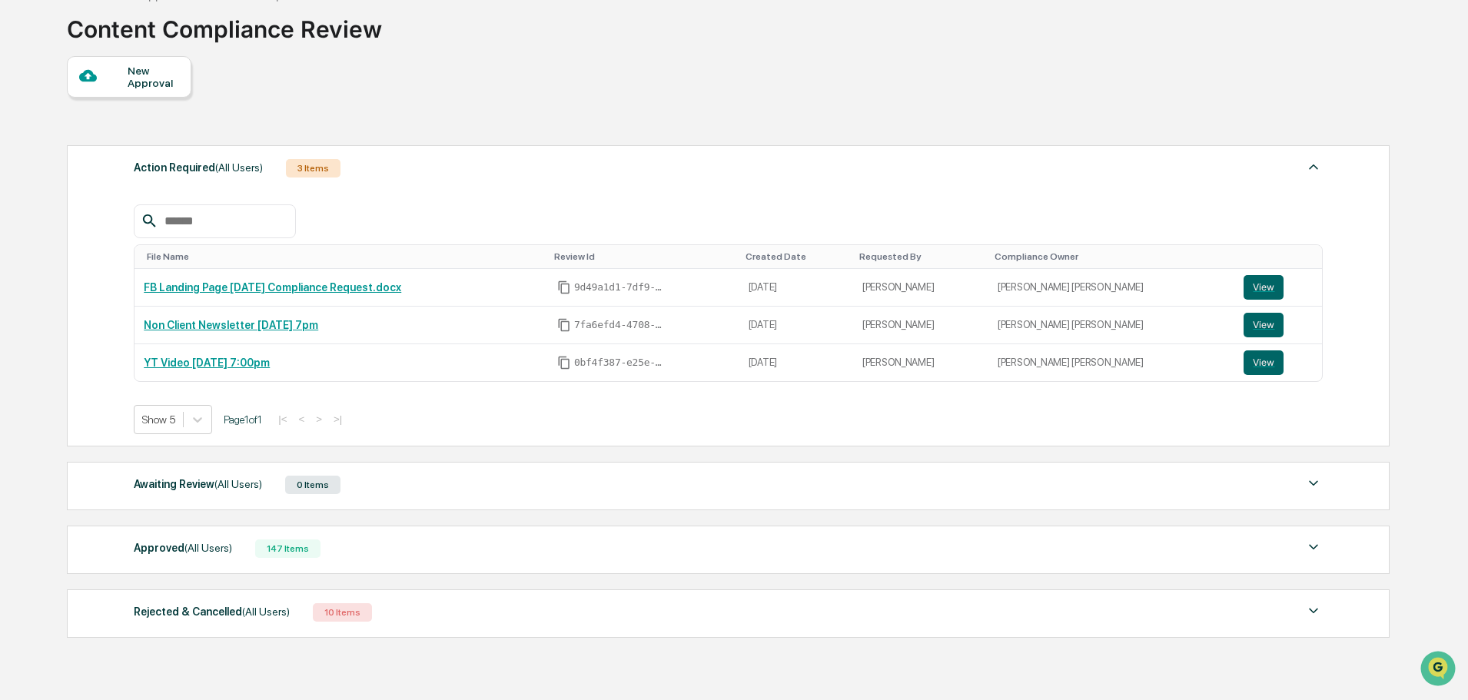
click at [145, 74] on div "New Approval" at bounding box center [153, 77] width 51 height 25
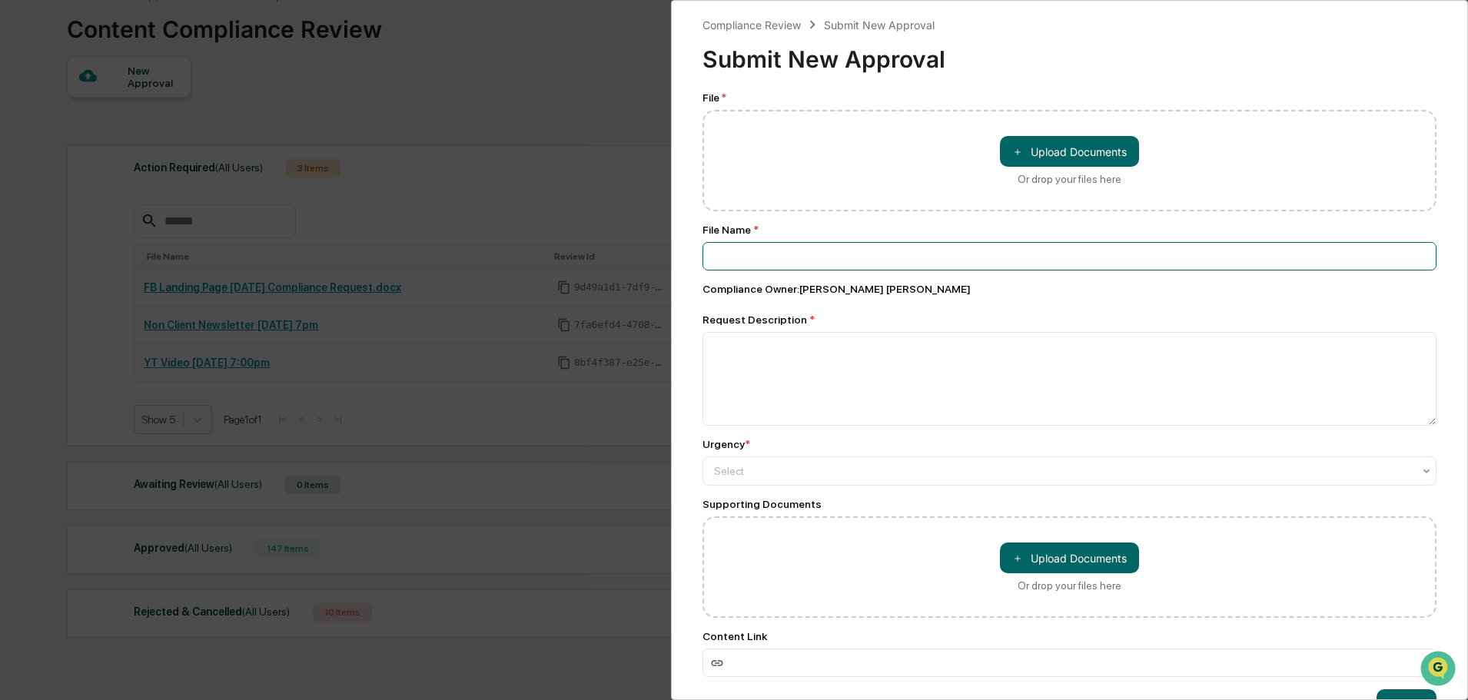
click at [929, 251] on input at bounding box center [1069, 256] width 734 height 28
click at [1209, 382] on textarea at bounding box center [1069, 379] width 734 height 94
click at [795, 470] on div at bounding box center [1063, 470] width 698 height 15
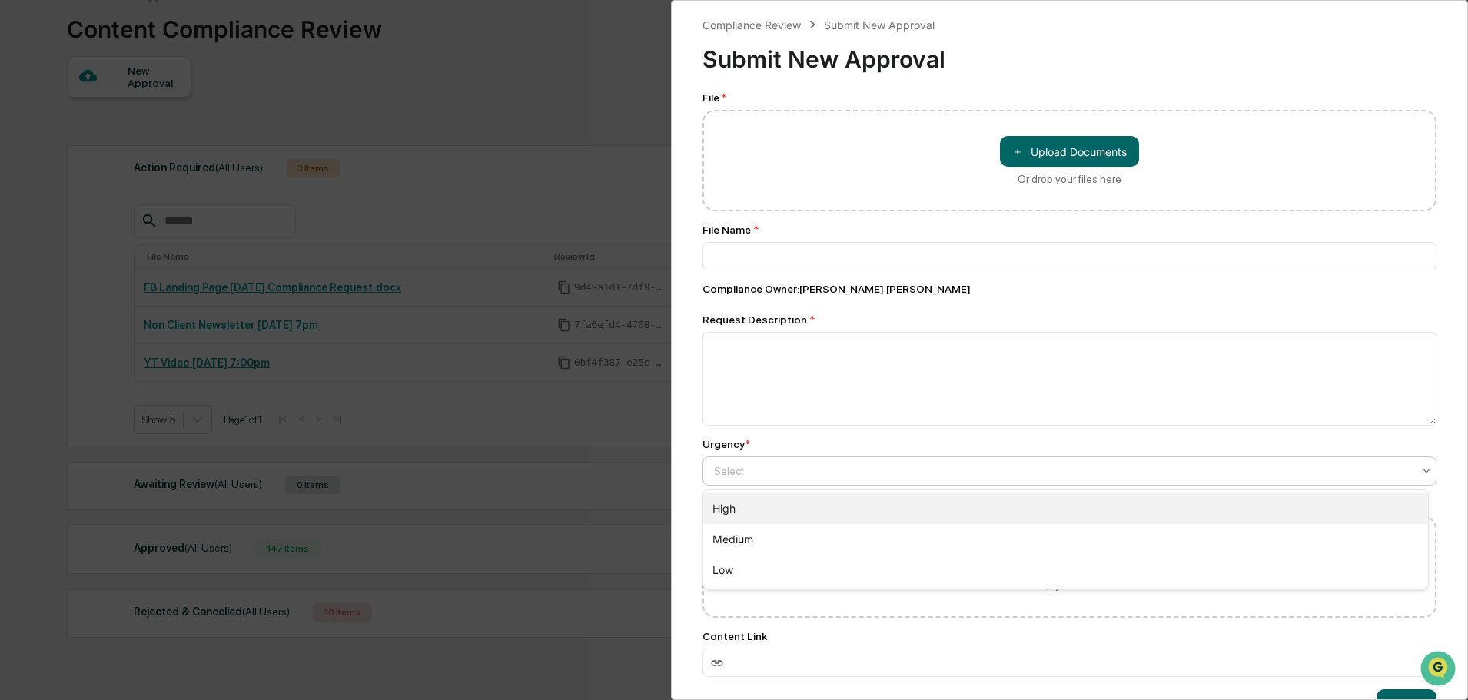
click at [737, 509] on div "High" at bounding box center [1065, 508] width 725 height 31
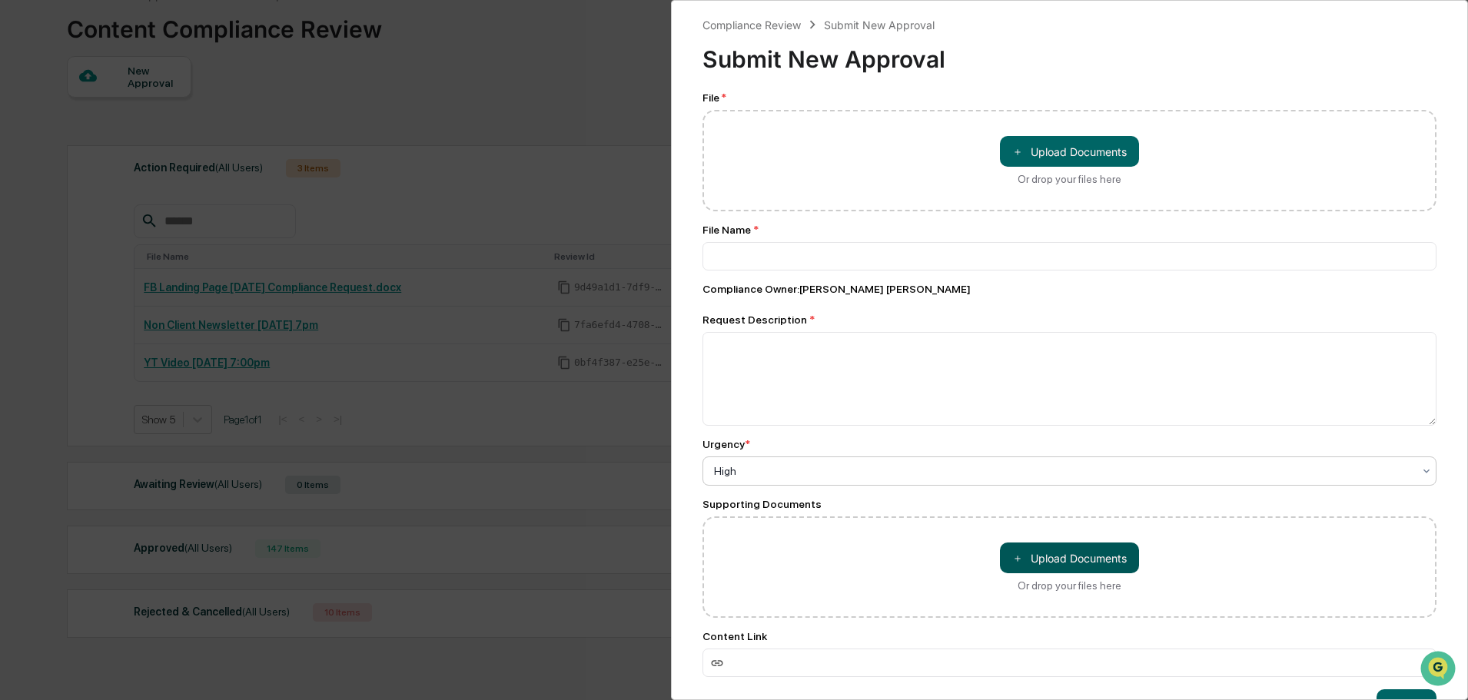
drag, startPoint x: 1109, startPoint y: 542, endPoint x: 1108, endPoint y: 550, distance: 7.7
click at [1109, 546] on div "＋ Upload Documents Or drop your files here" at bounding box center [1069, 566] width 734 height 101
click at [1108, 559] on button "＋ Upload Documents" at bounding box center [1069, 557] width 139 height 31
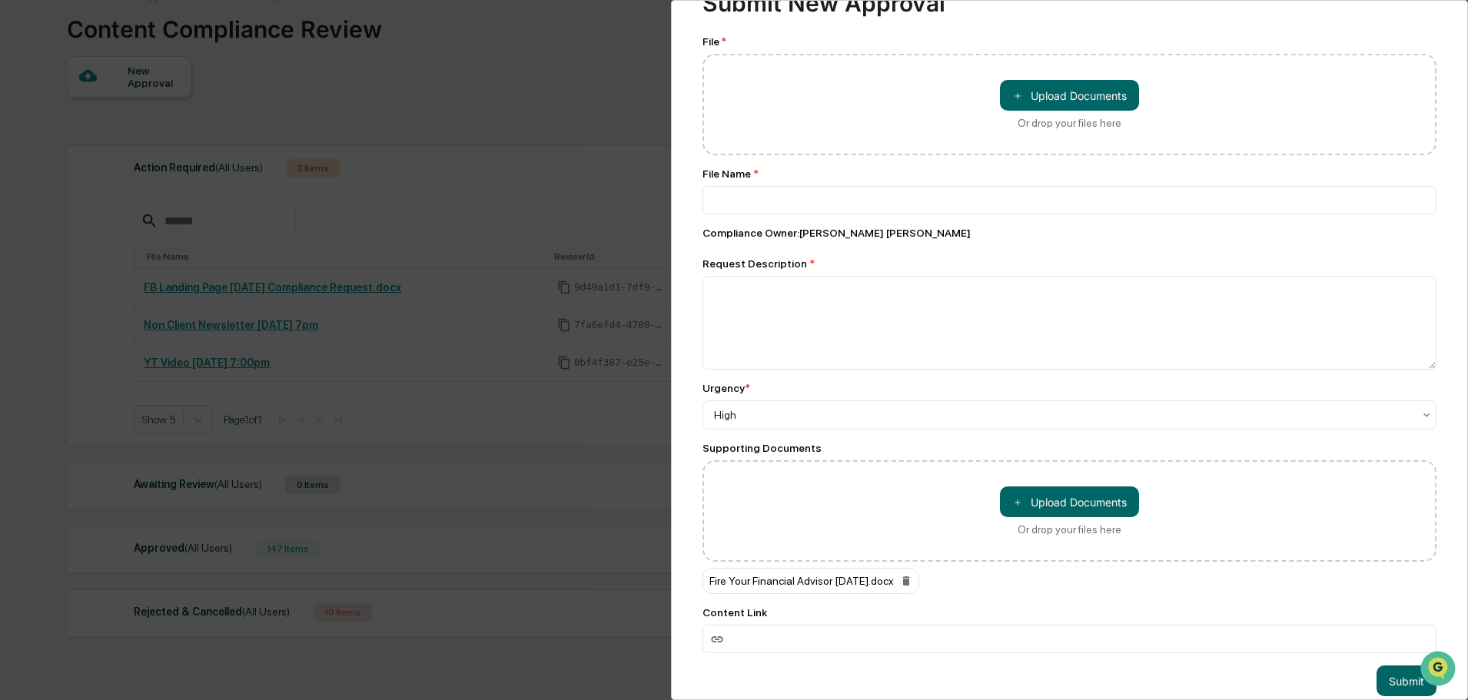
scroll to position [85, 0]
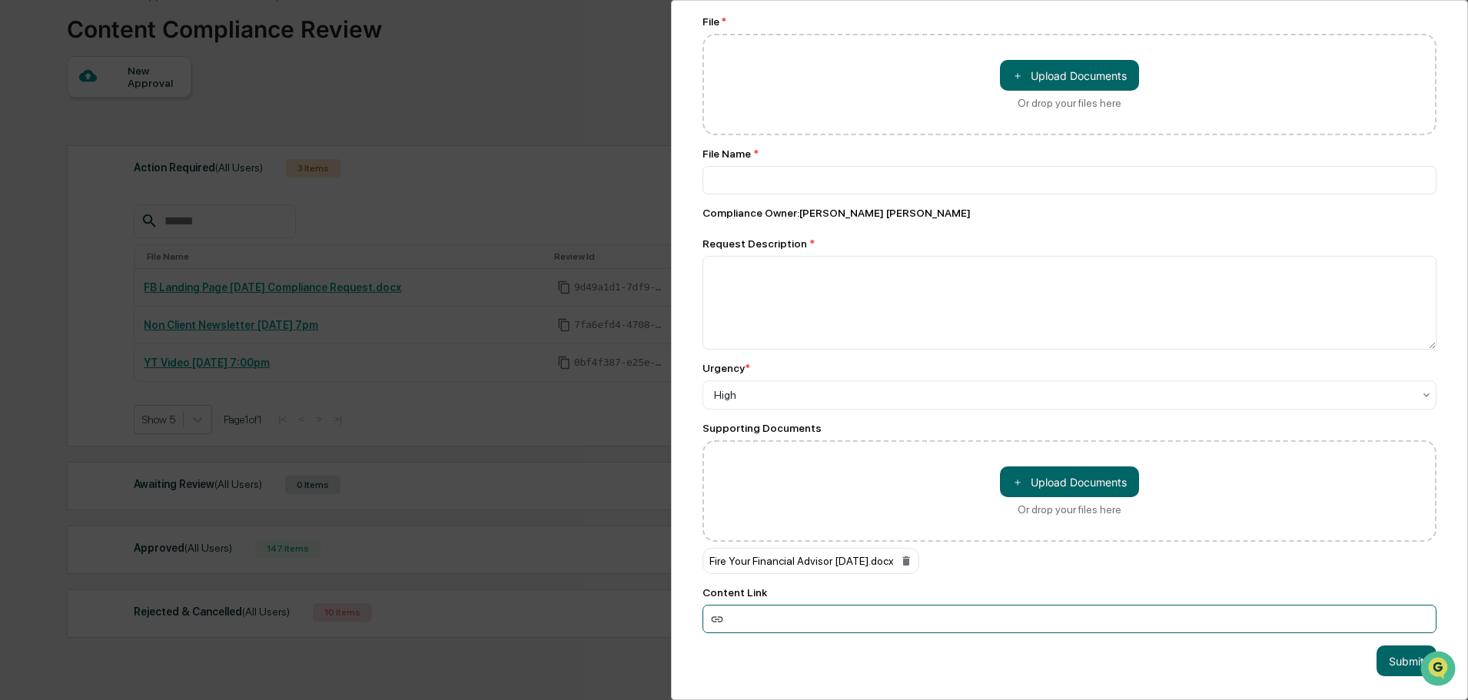
click at [788, 611] on input at bounding box center [1069, 619] width 734 height 28
paste input "**********"
type input "**********"
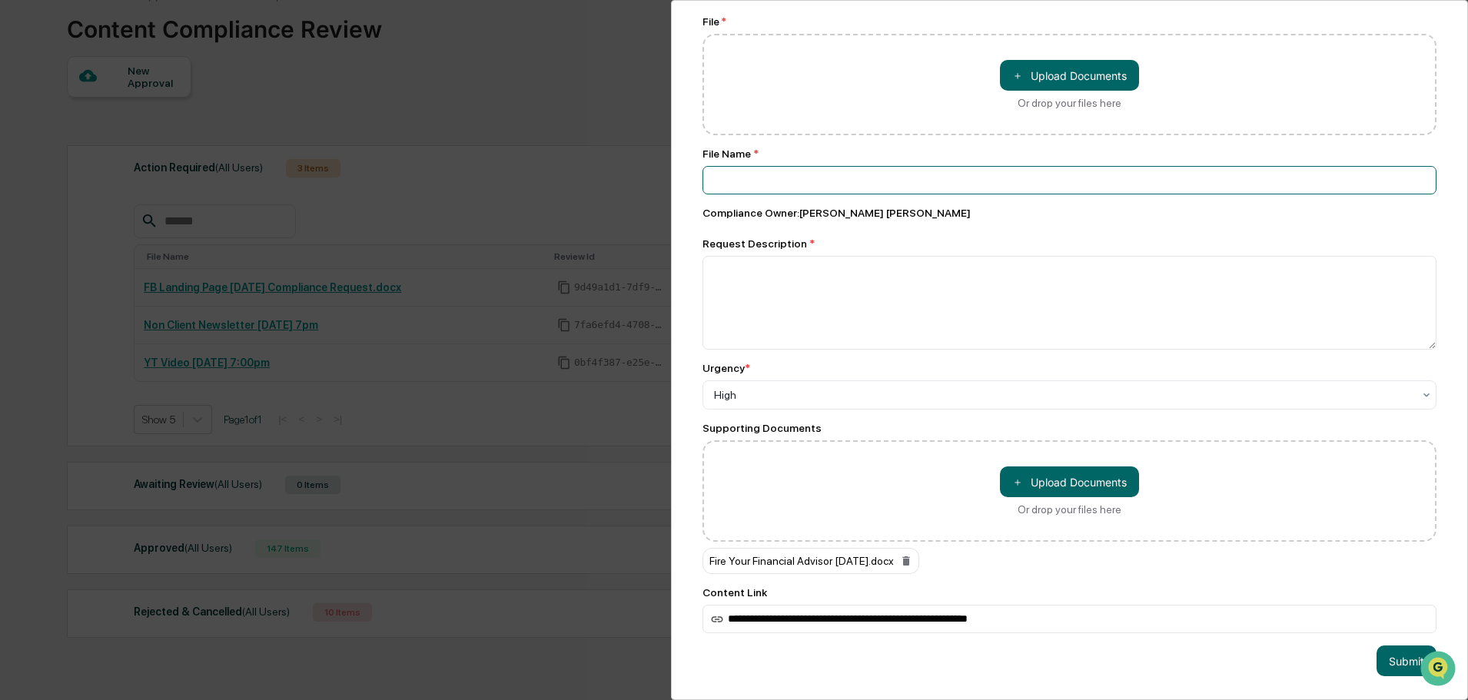
click at [765, 166] on input at bounding box center [1069, 180] width 734 height 28
click at [1097, 70] on button "＋ Upload Documents" at bounding box center [1069, 75] width 139 height 31
type input "**********"
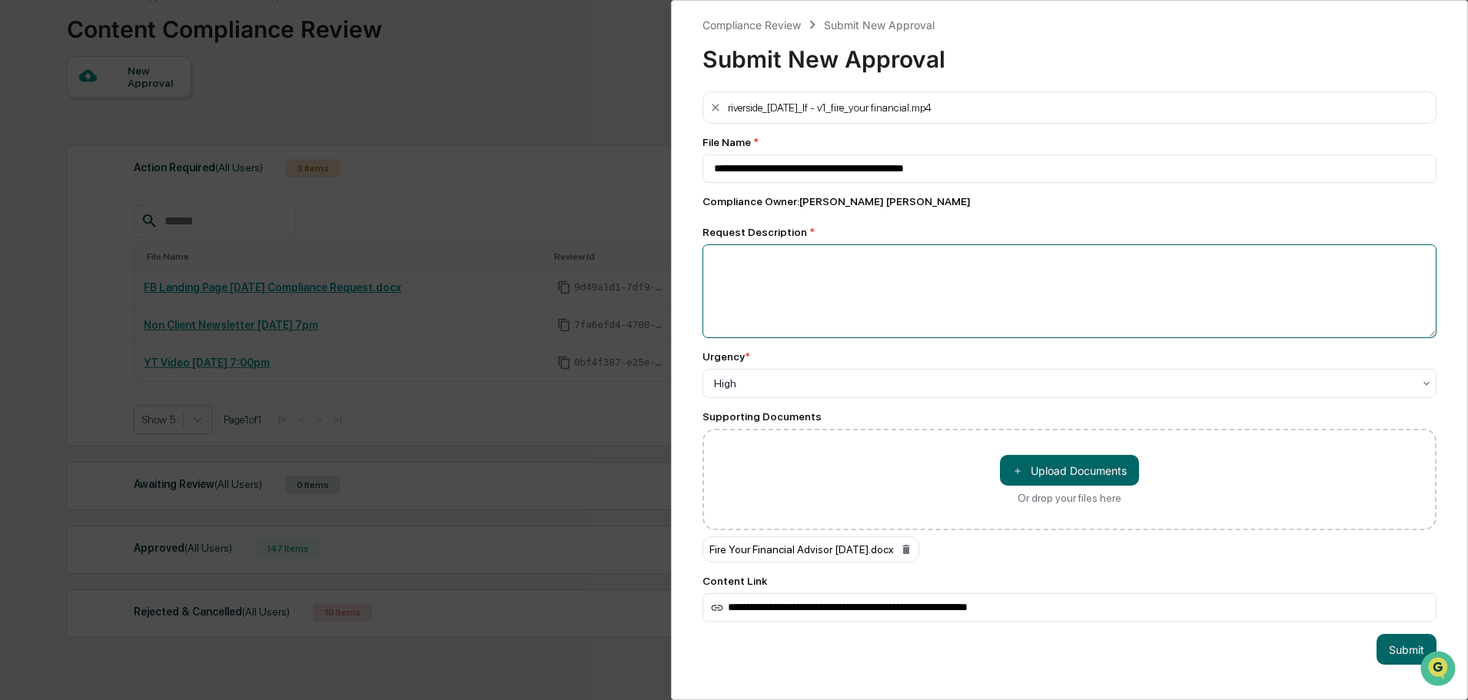
click at [783, 287] on textarea at bounding box center [1069, 291] width 734 height 94
paste textarea "**********"
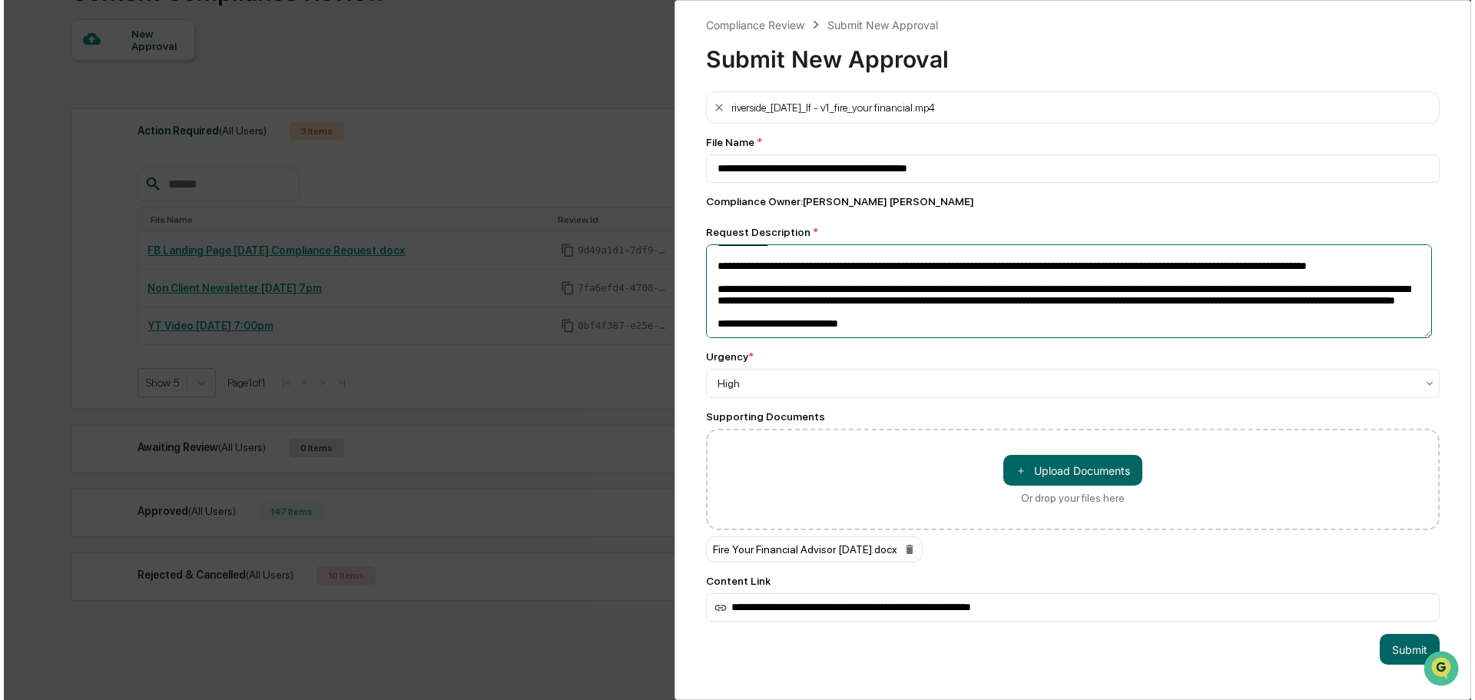
scroll to position [171, 0]
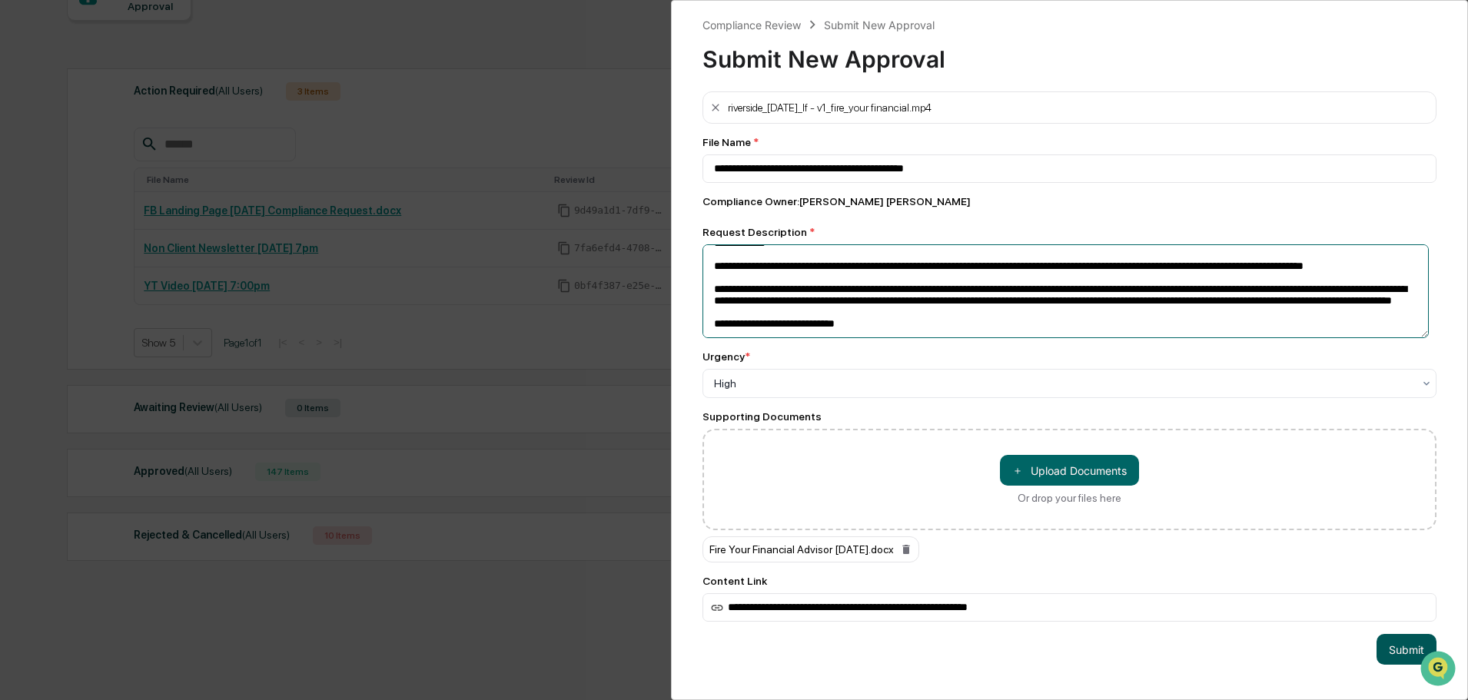
type textarea "**********"
click at [1384, 650] on button "Submit" at bounding box center [1406, 649] width 60 height 31
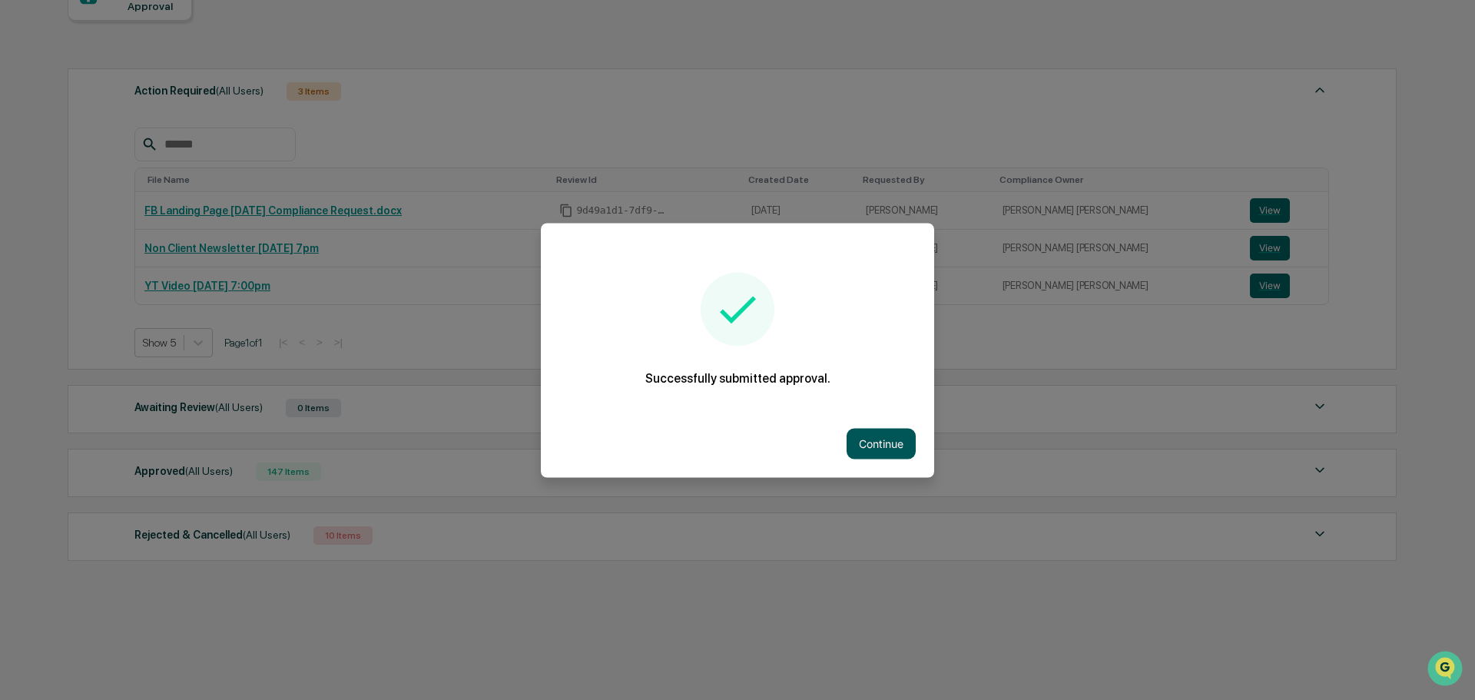
click at [893, 434] on button "Continue" at bounding box center [881, 443] width 69 height 31
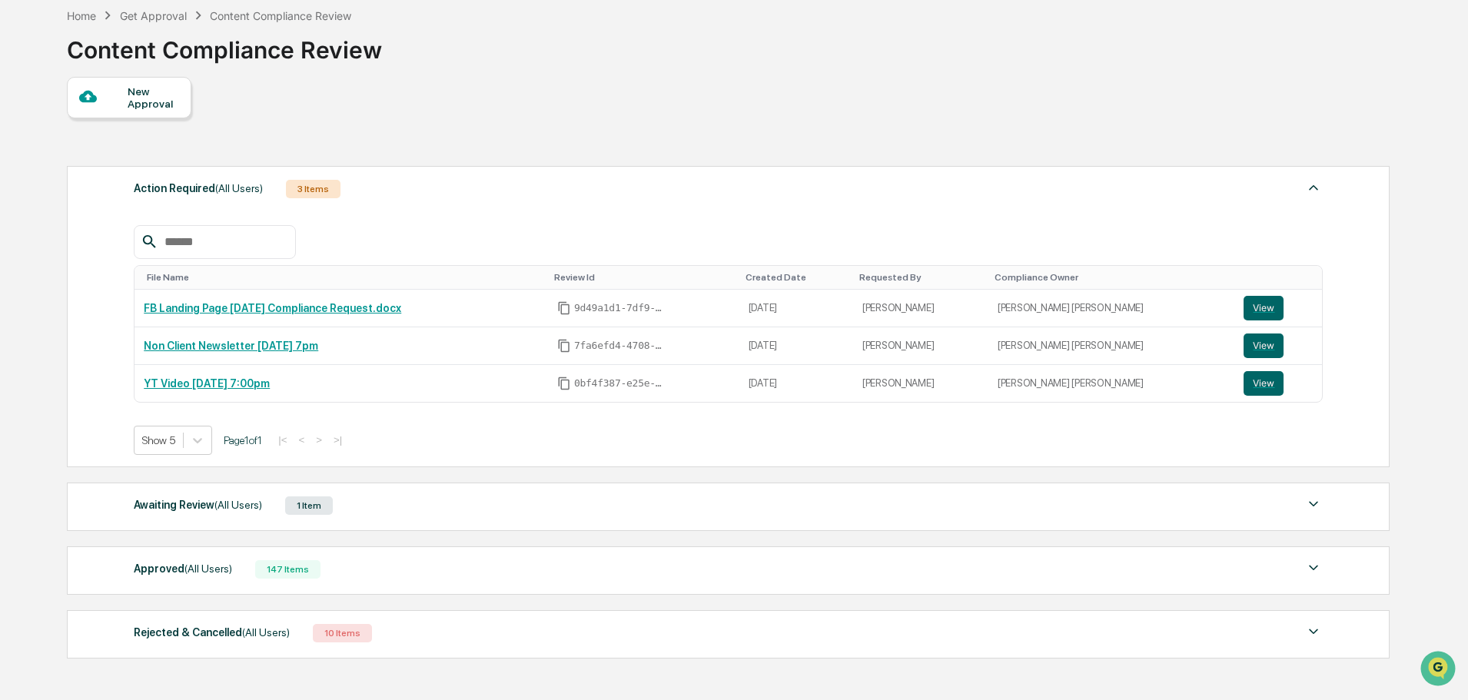
scroll to position [98, 0]
